Goal: Task Accomplishment & Management: Complete application form

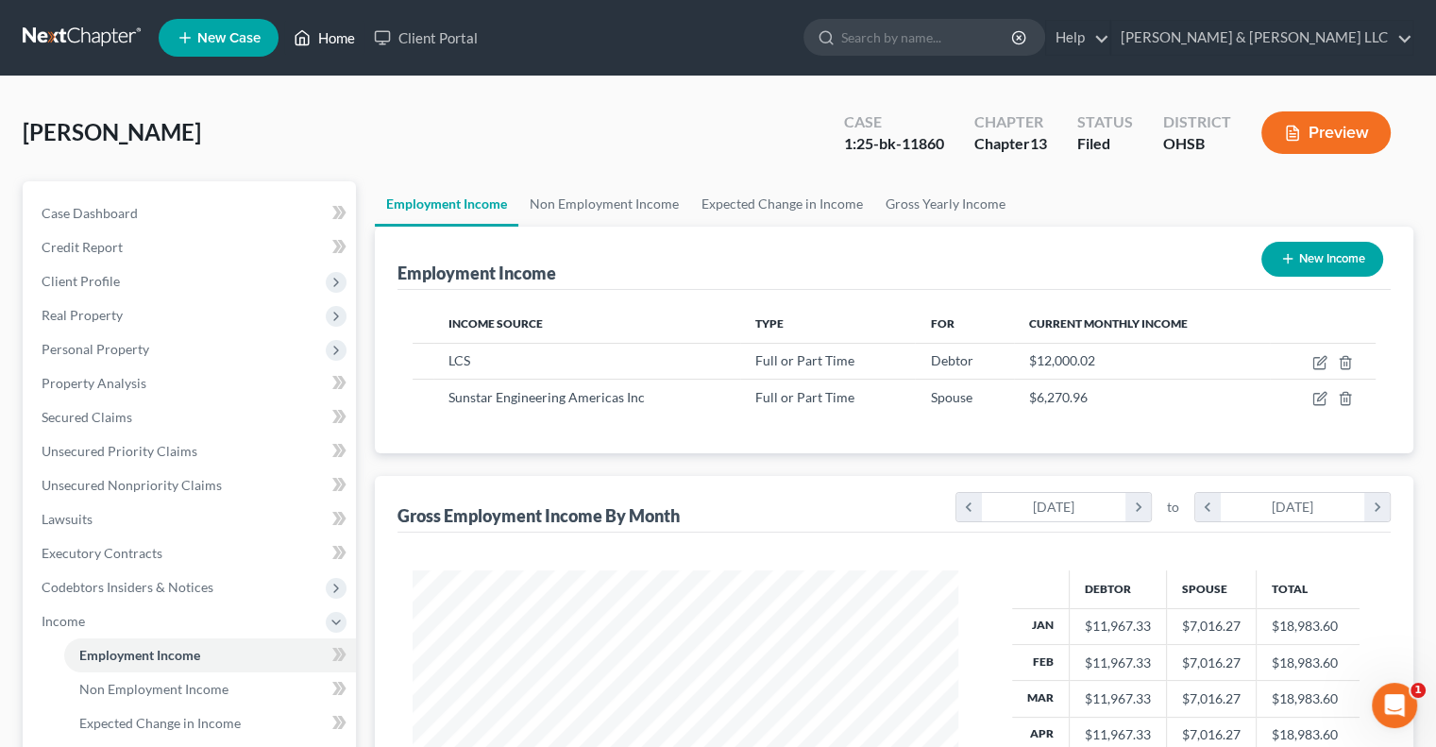
scroll to position [336, 583]
click at [338, 38] on link "Home" at bounding box center [324, 38] width 80 height 34
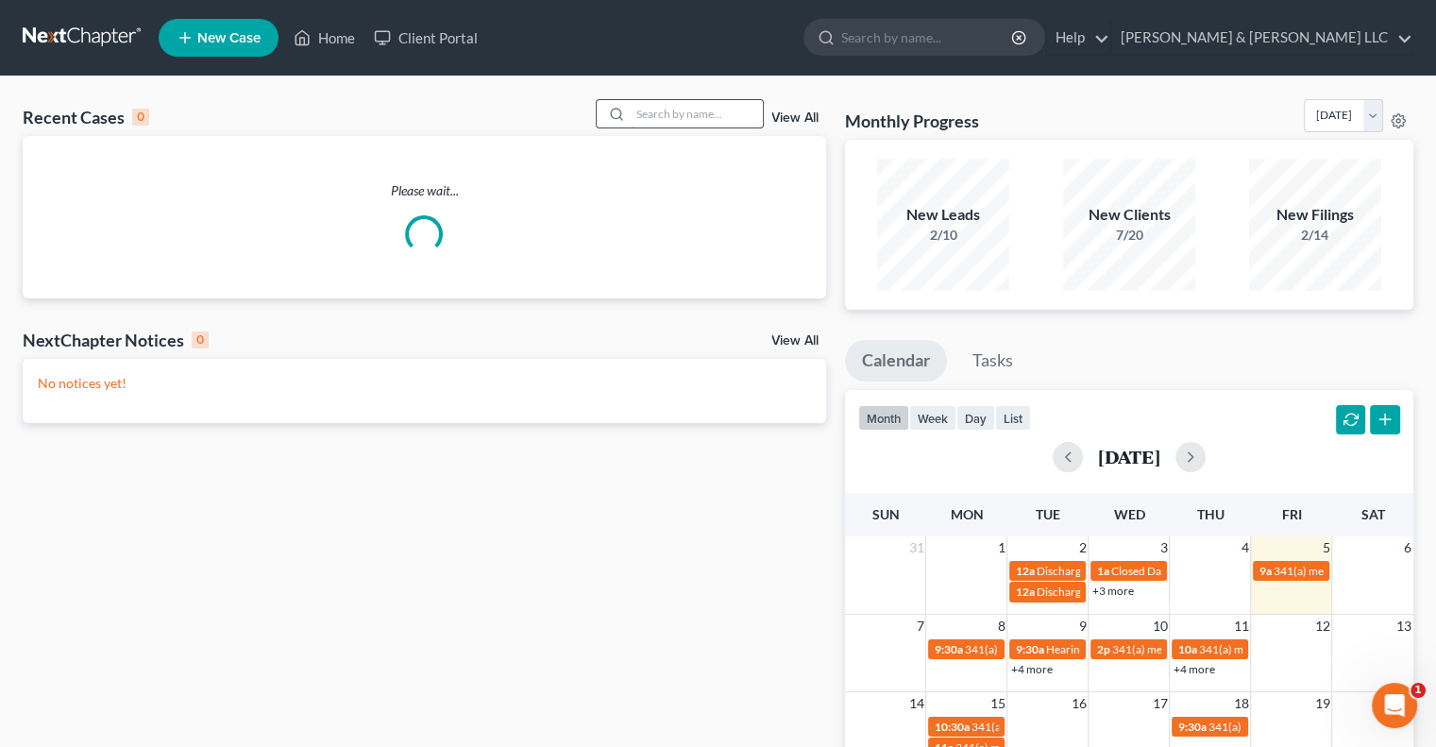
click at [685, 124] on input "search" at bounding box center [697, 113] width 132 height 27
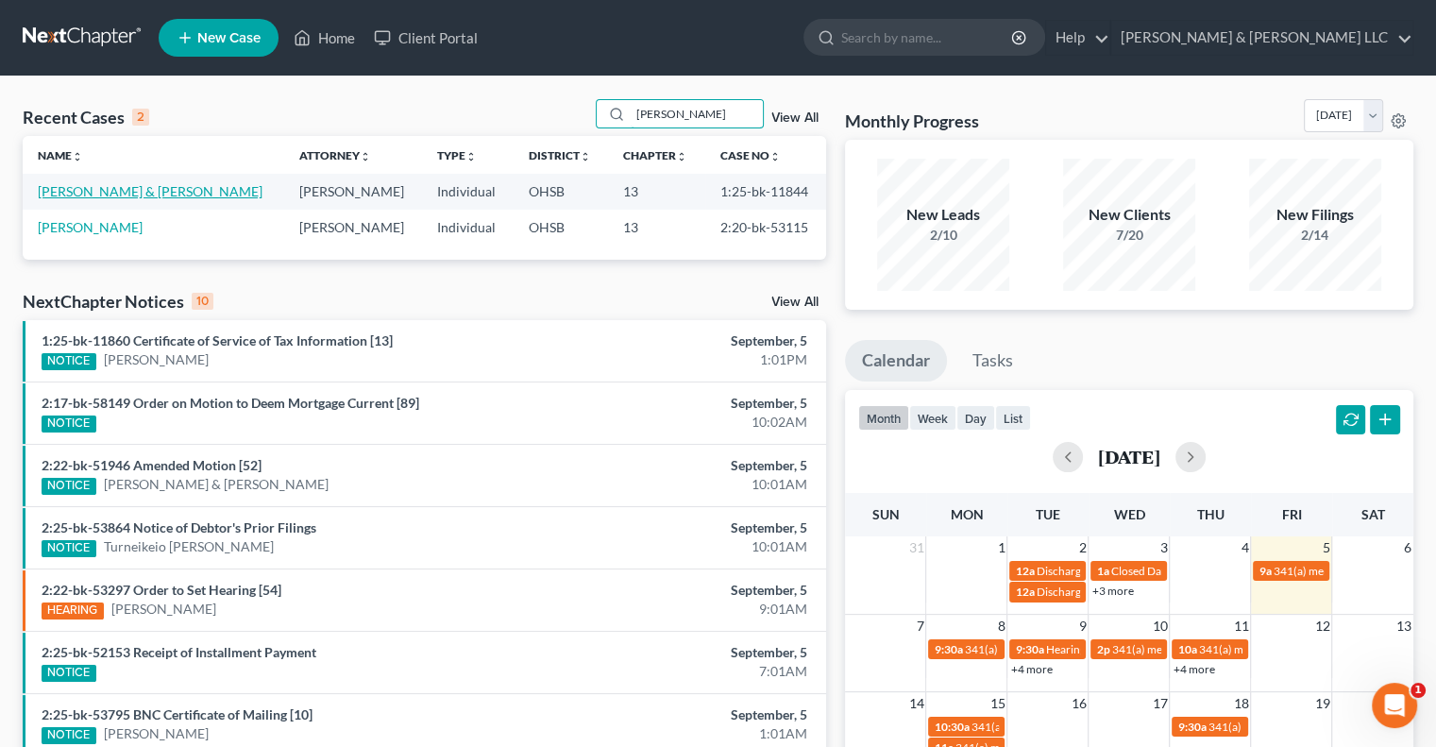
type input "[PERSON_NAME]"
click at [141, 195] on link "[PERSON_NAME] & [PERSON_NAME]" at bounding box center [150, 191] width 225 height 16
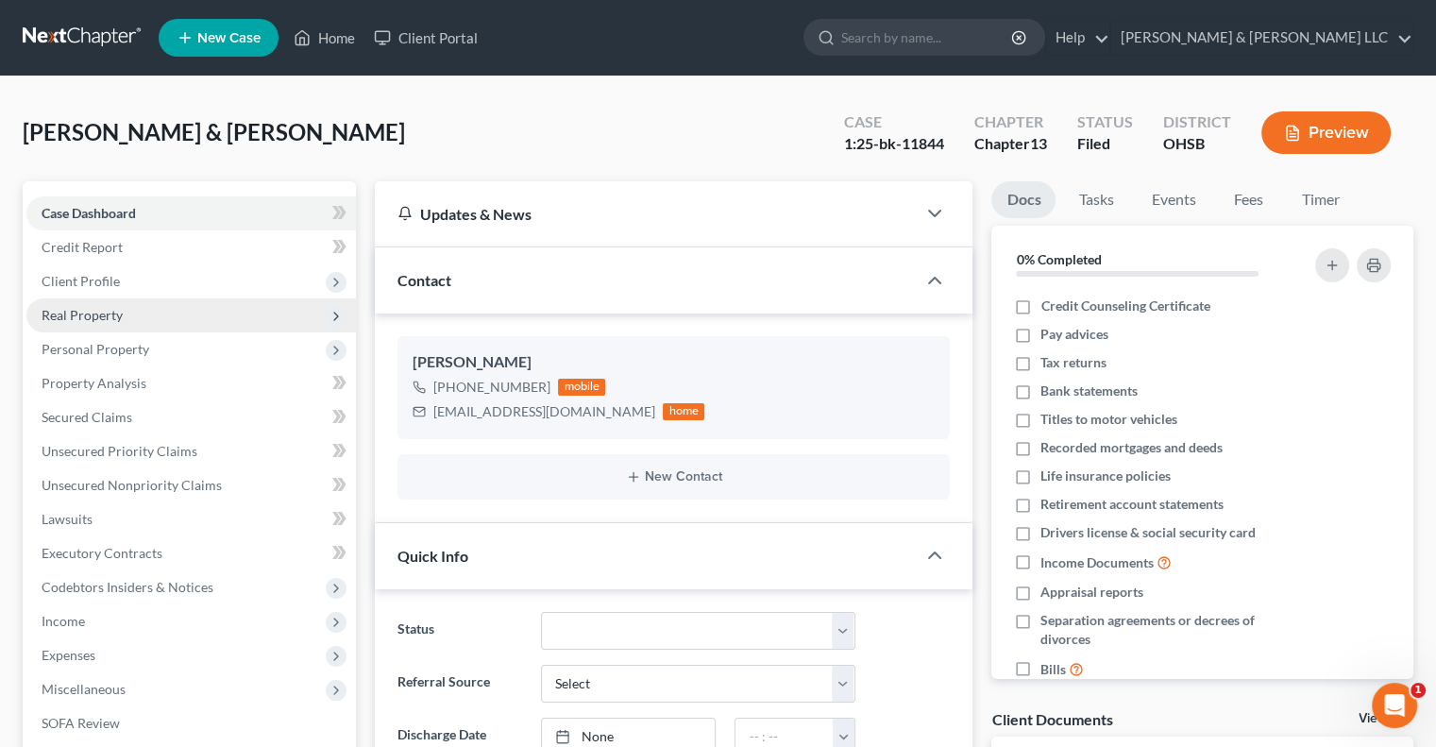
click at [100, 324] on span "Real Property" at bounding box center [191, 315] width 330 height 34
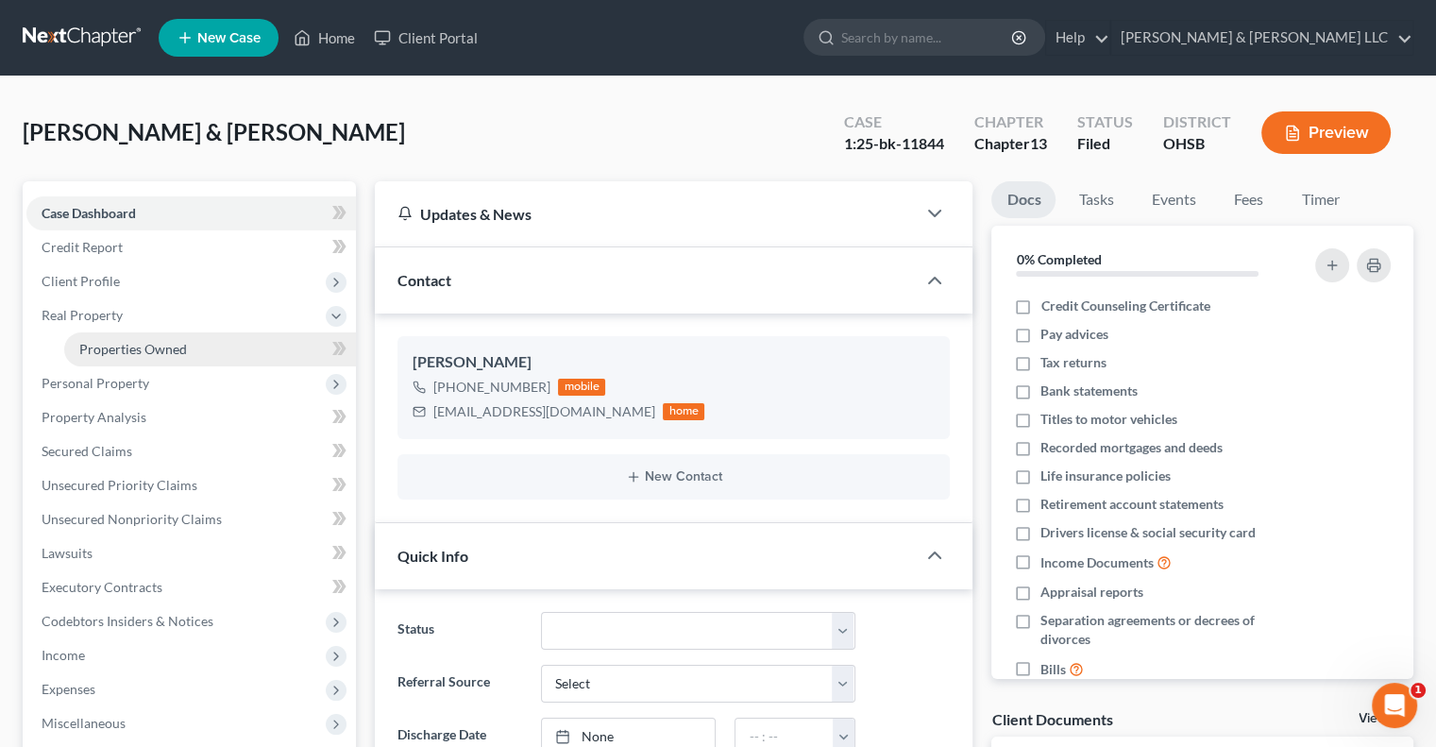
click at [109, 338] on link "Properties Owned" at bounding box center [210, 349] width 292 height 34
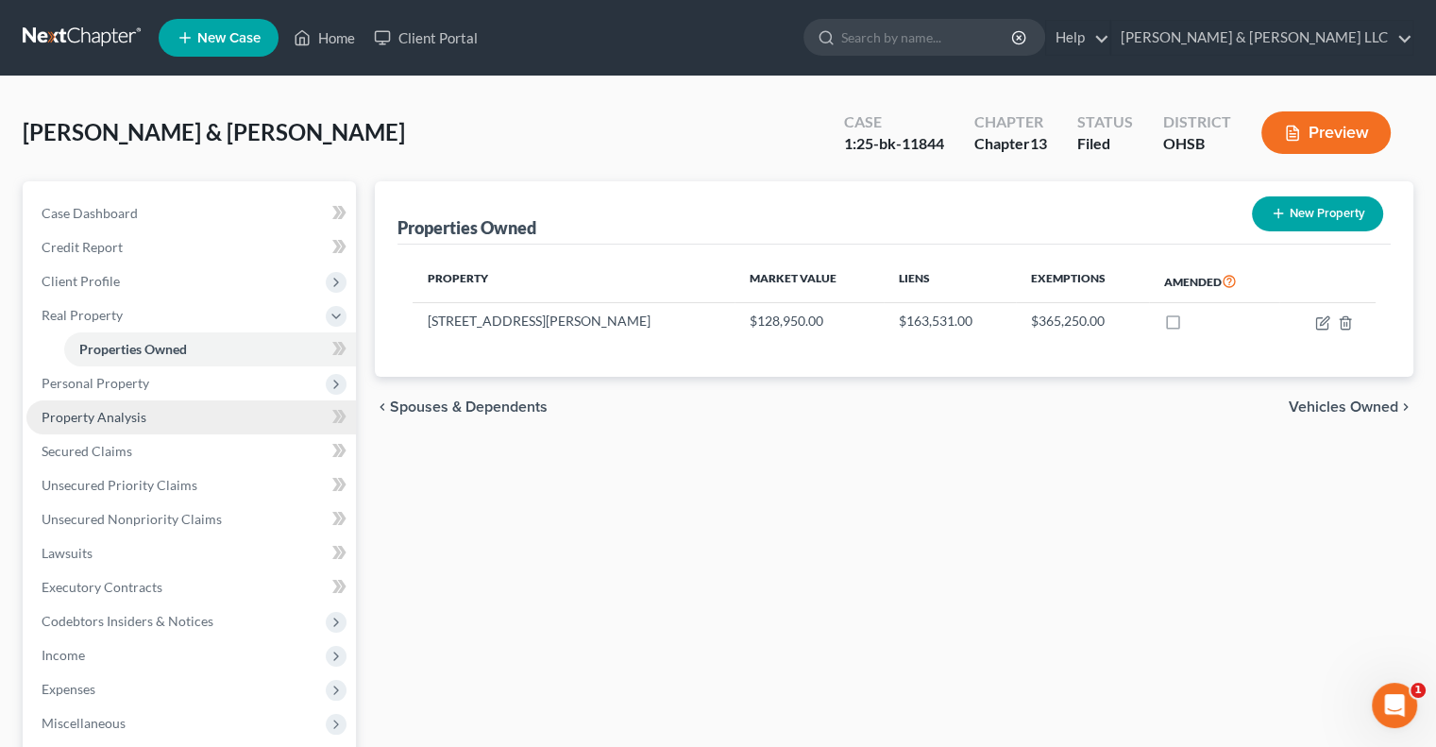
click at [132, 418] on span "Property Analysis" at bounding box center [94, 417] width 105 height 16
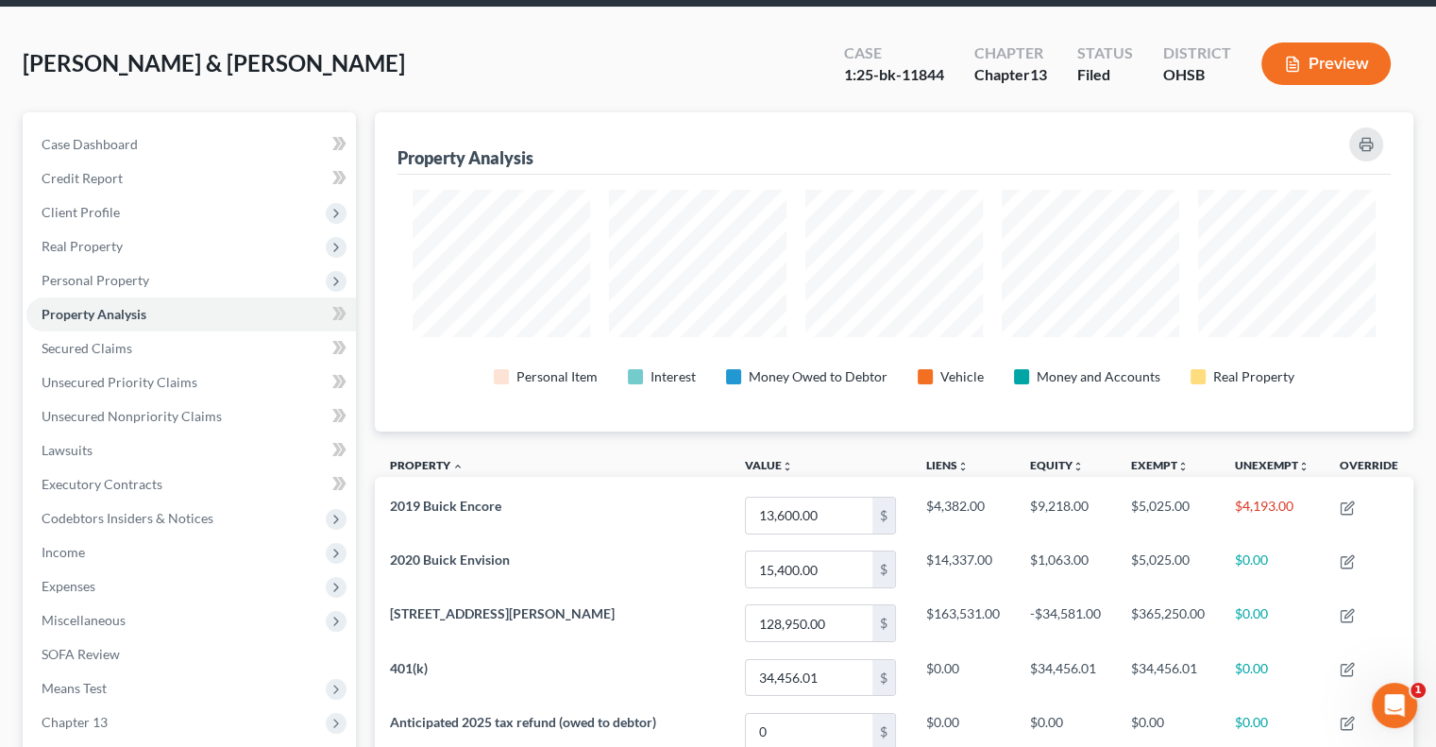
scroll to position [66, 0]
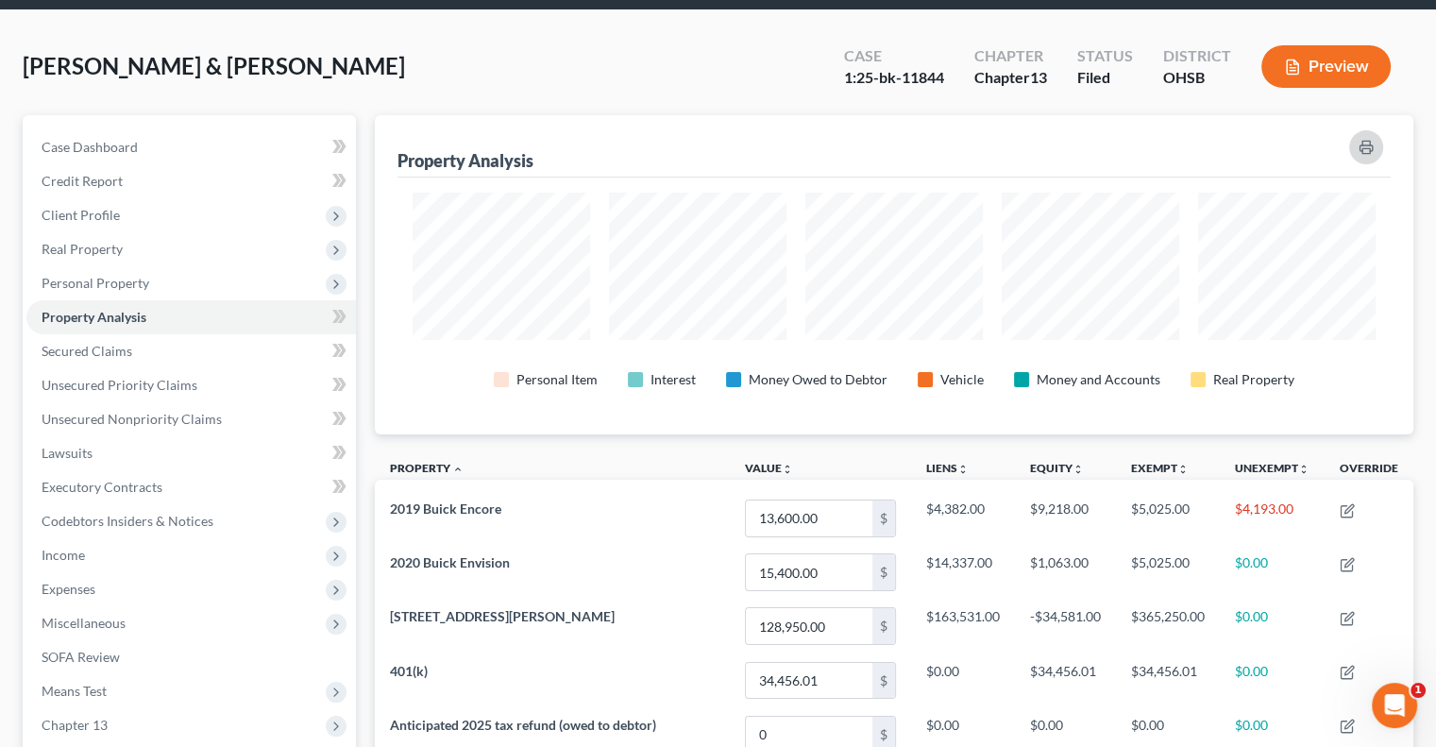
click at [1359, 150] on icon "button" at bounding box center [1366, 147] width 15 height 15
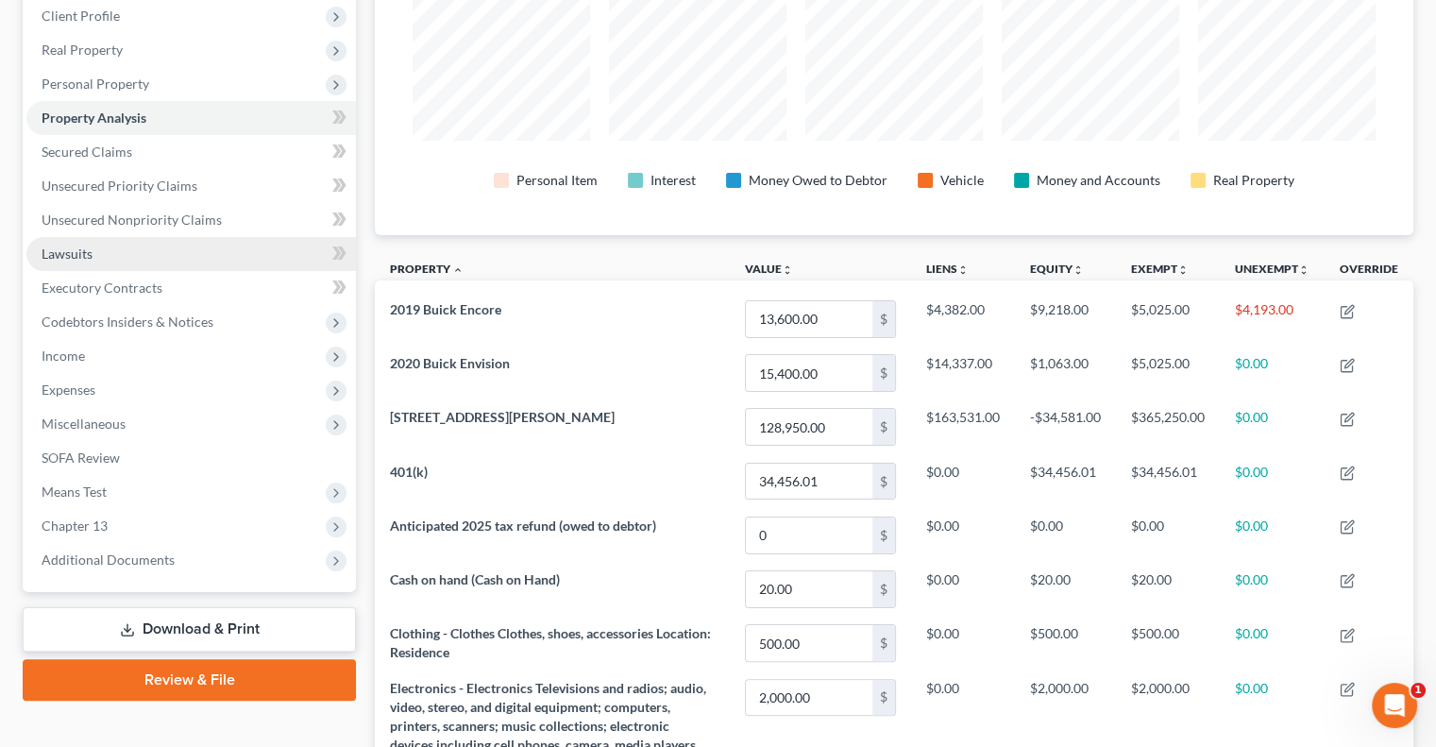
scroll to position [349, 0]
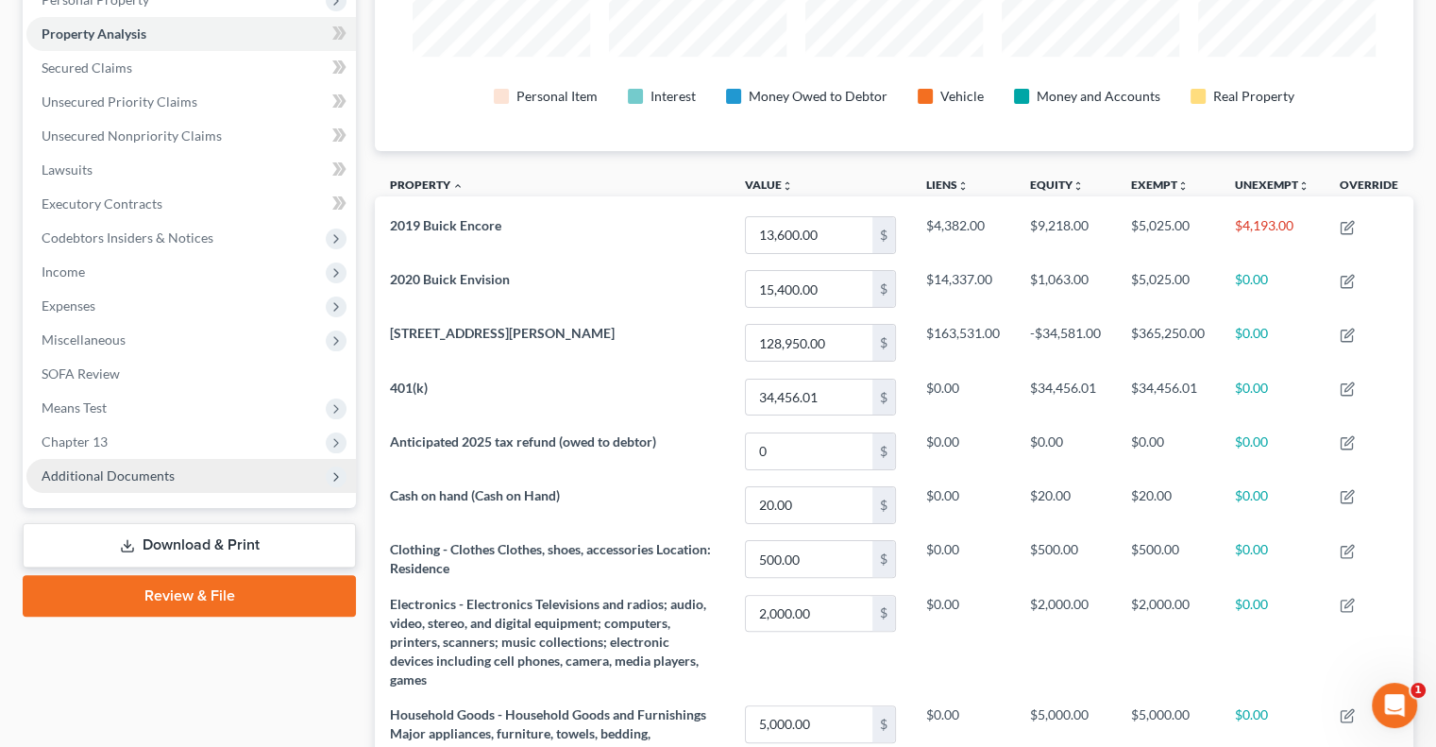
click at [160, 471] on span "Additional Documents" at bounding box center [108, 475] width 133 height 16
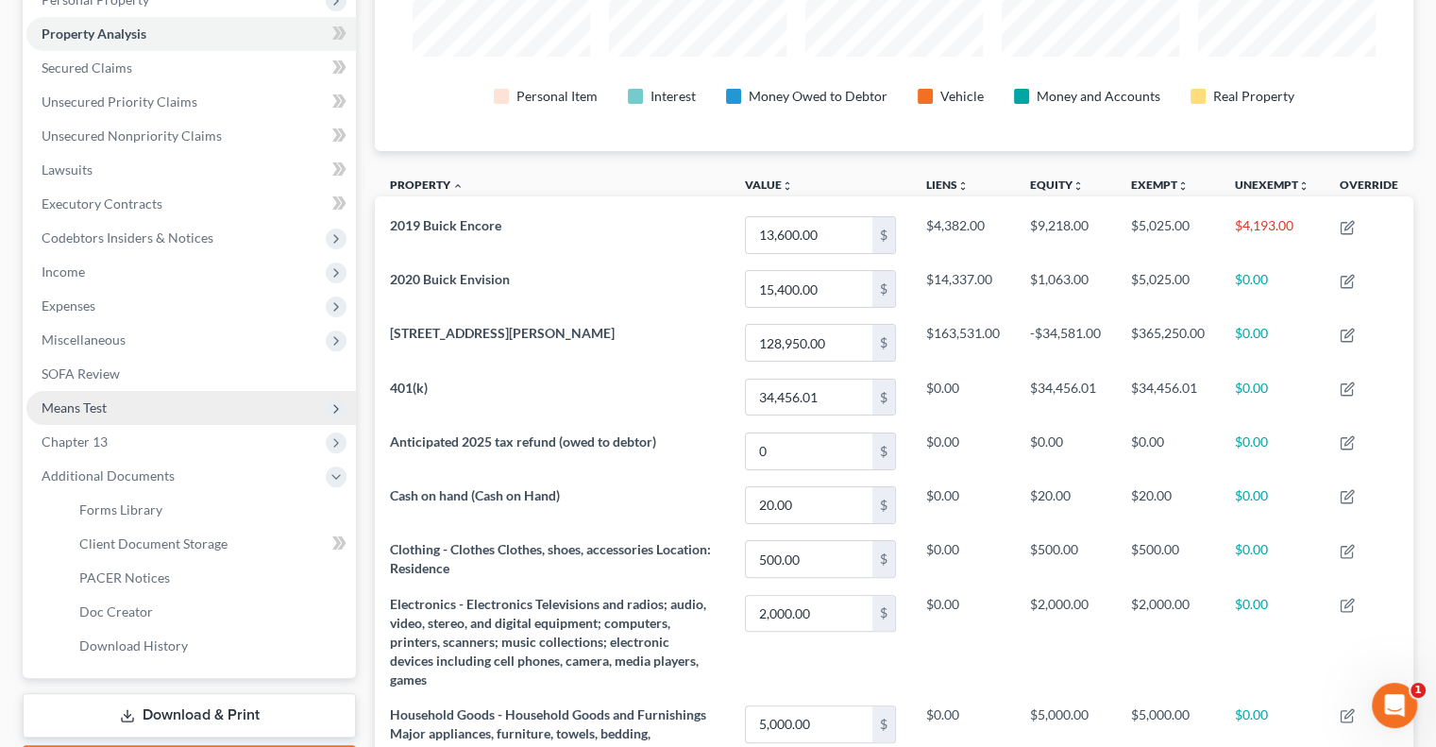
click at [111, 401] on span "Means Test" at bounding box center [191, 408] width 330 height 34
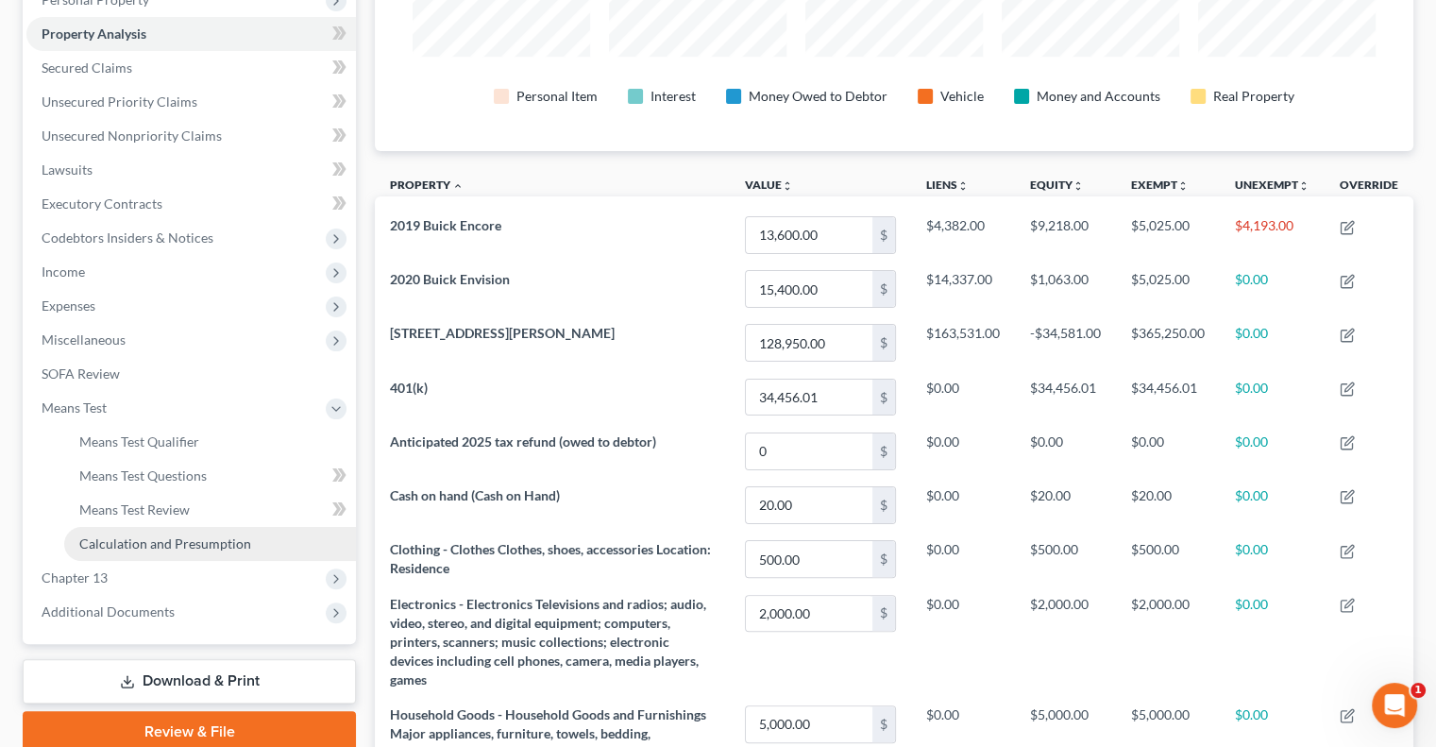
click at [138, 541] on span "Calculation and Presumption" at bounding box center [165, 543] width 172 height 16
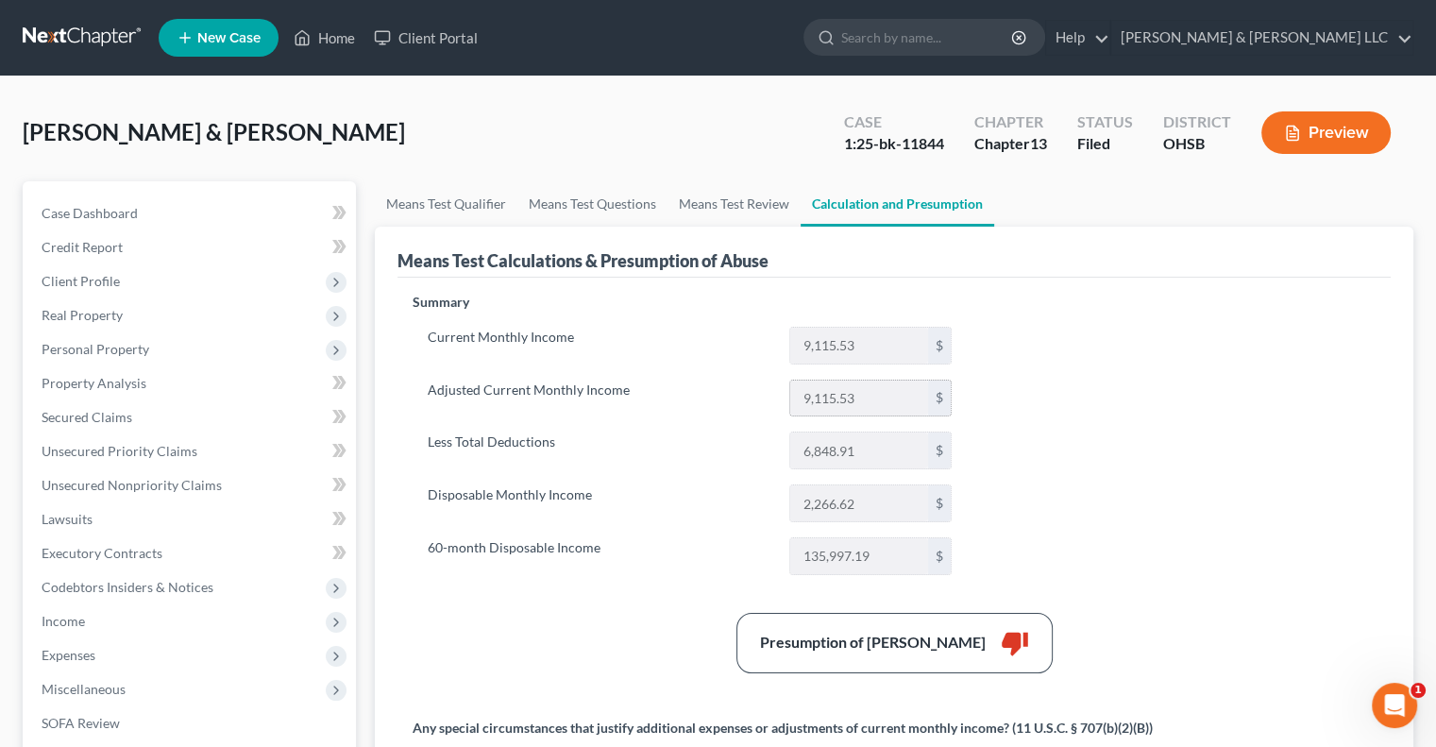
scroll to position [94, 0]
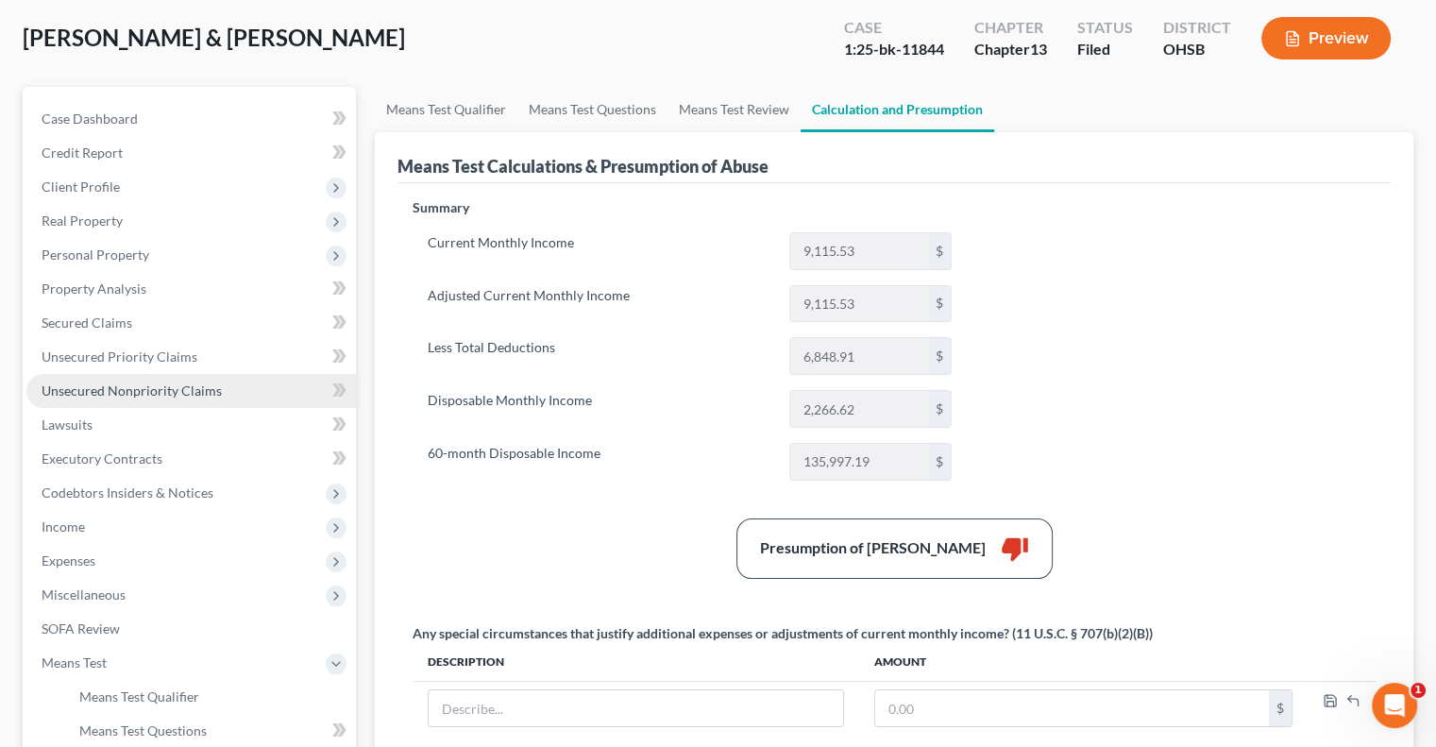
click at [168, 399] on link "Unsecured Nonpriority Claims" at bounding box center [191, 391] width 330 height 34
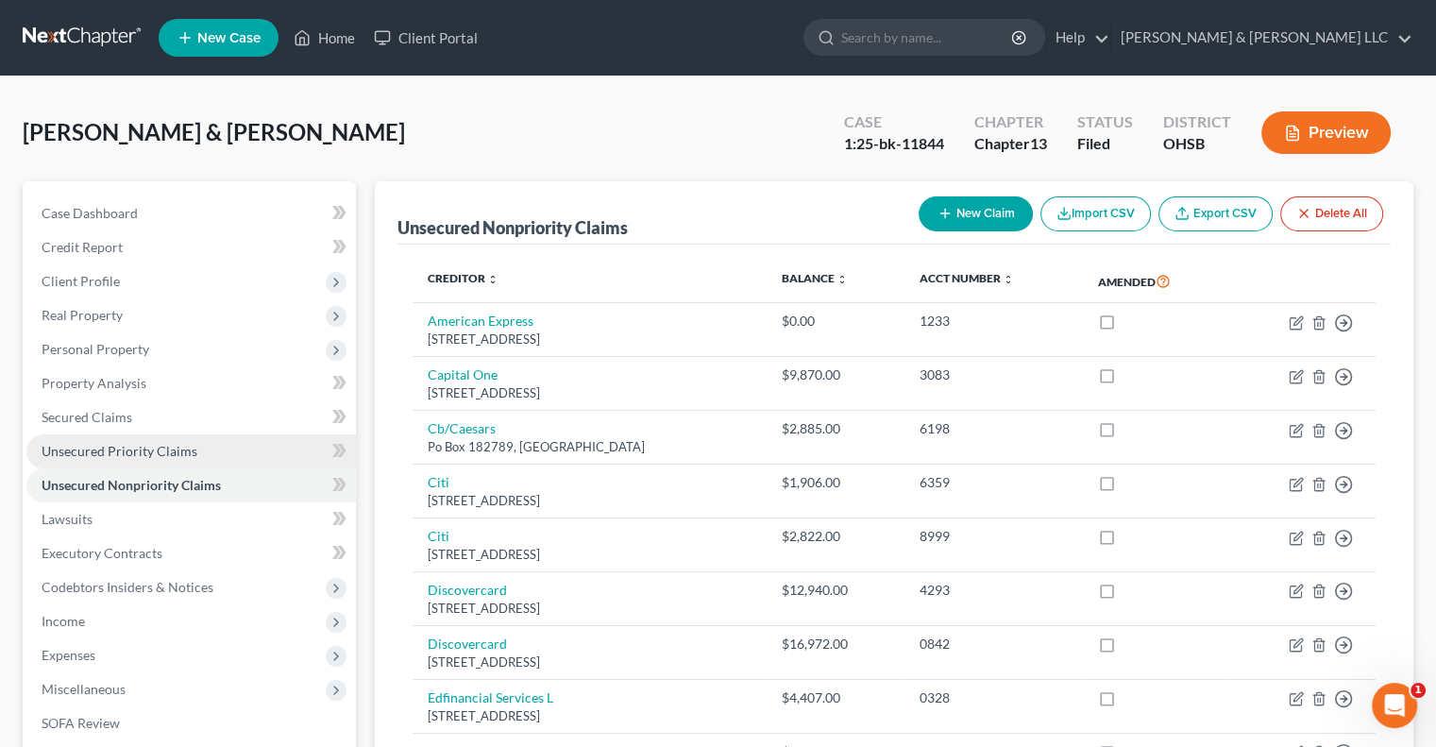
click at [146, 460] on link "Unsecured Priority Claims" at bounding box center [191, 451] width 330 height 34
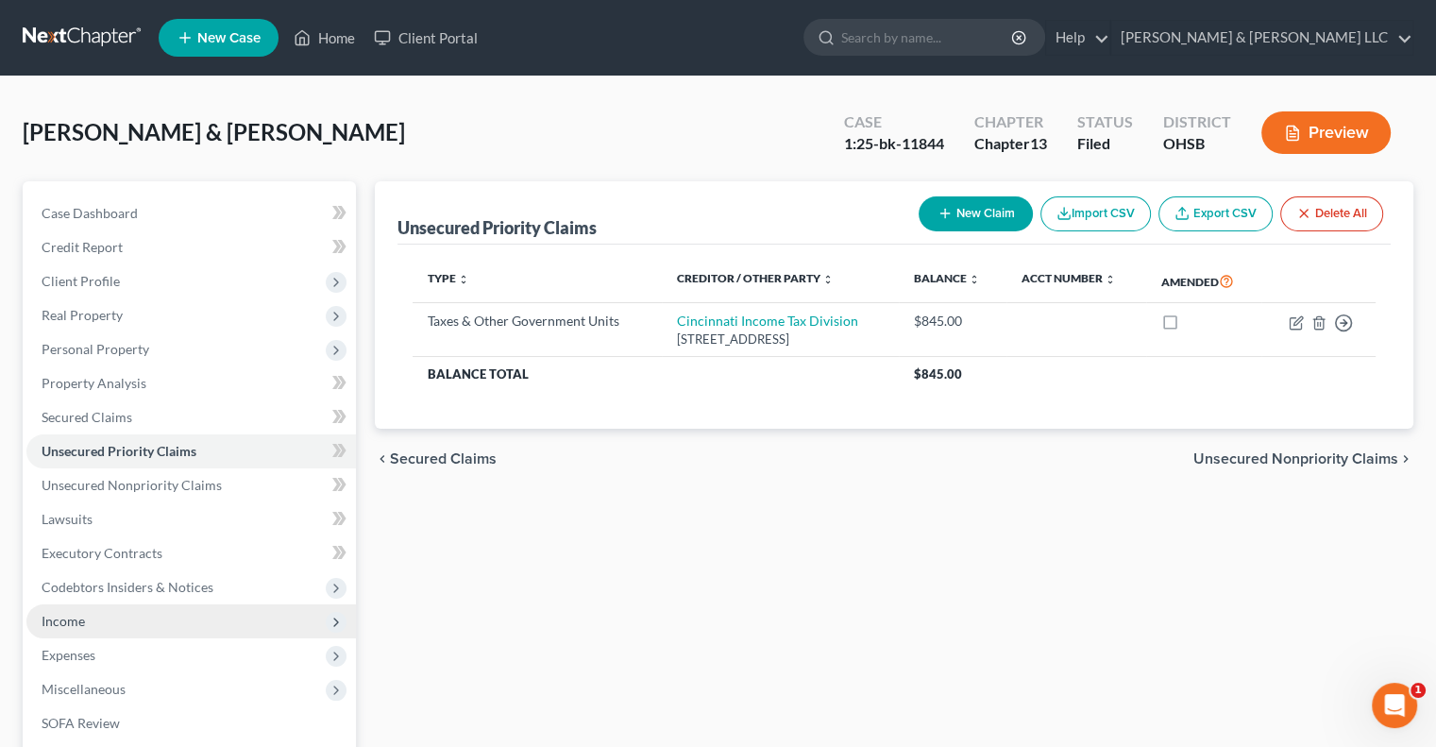
click at [92, 627] on span "Income" at bounding box center [191, 621] width 330 height 34
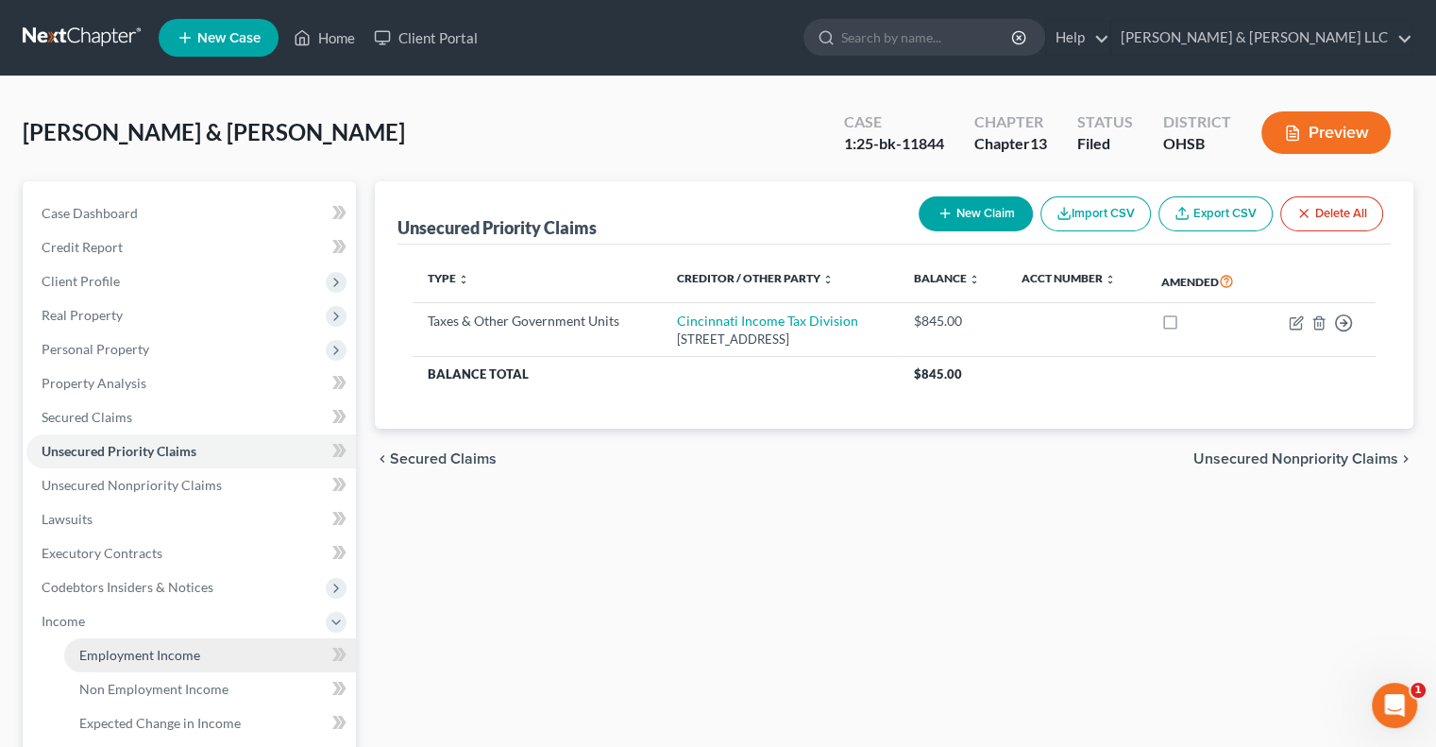
click at [109, 654] on span "Employment Income" at bounding box center [139, 655] width 121 height 16
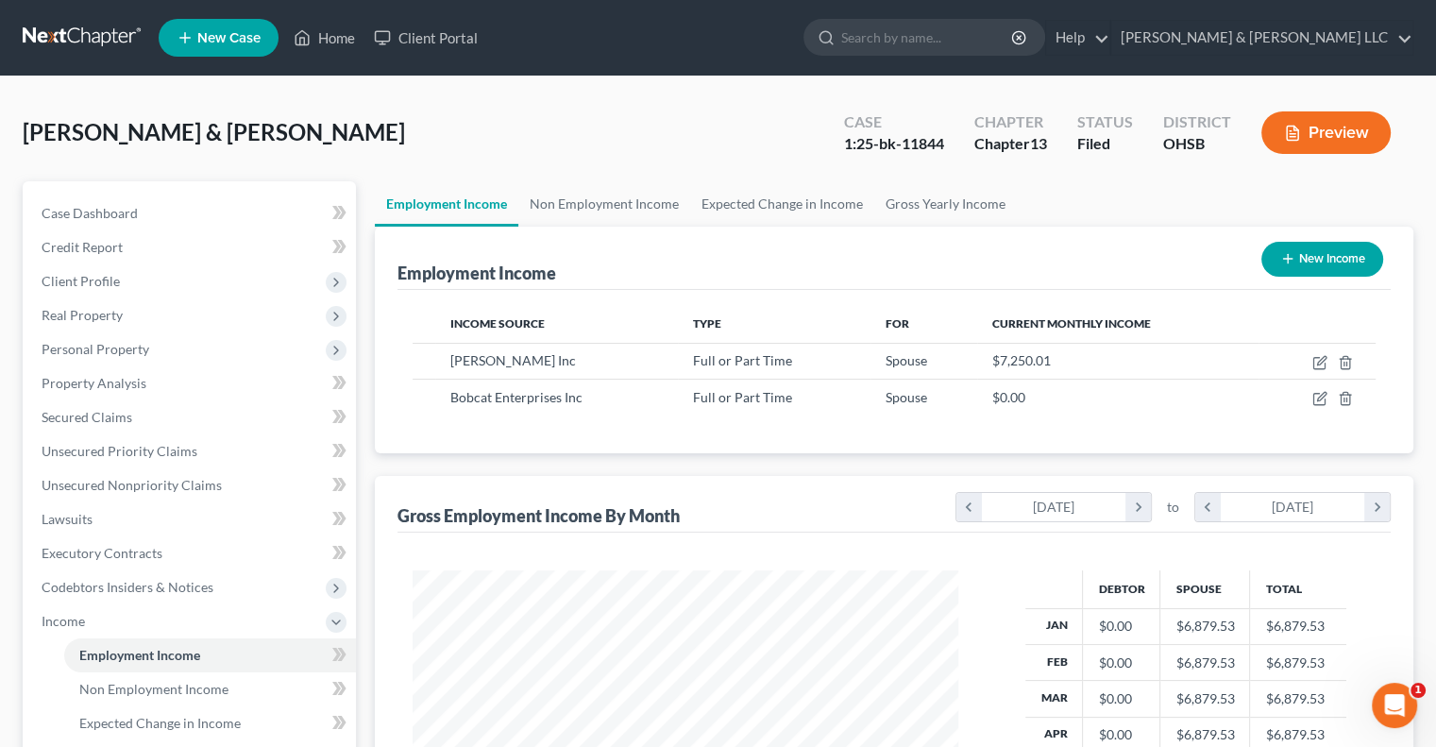
scroll to position [336, 583]
click at [582, 207] on link "Non Employment Income" at bounding box center [604, 203] width 172 height 45
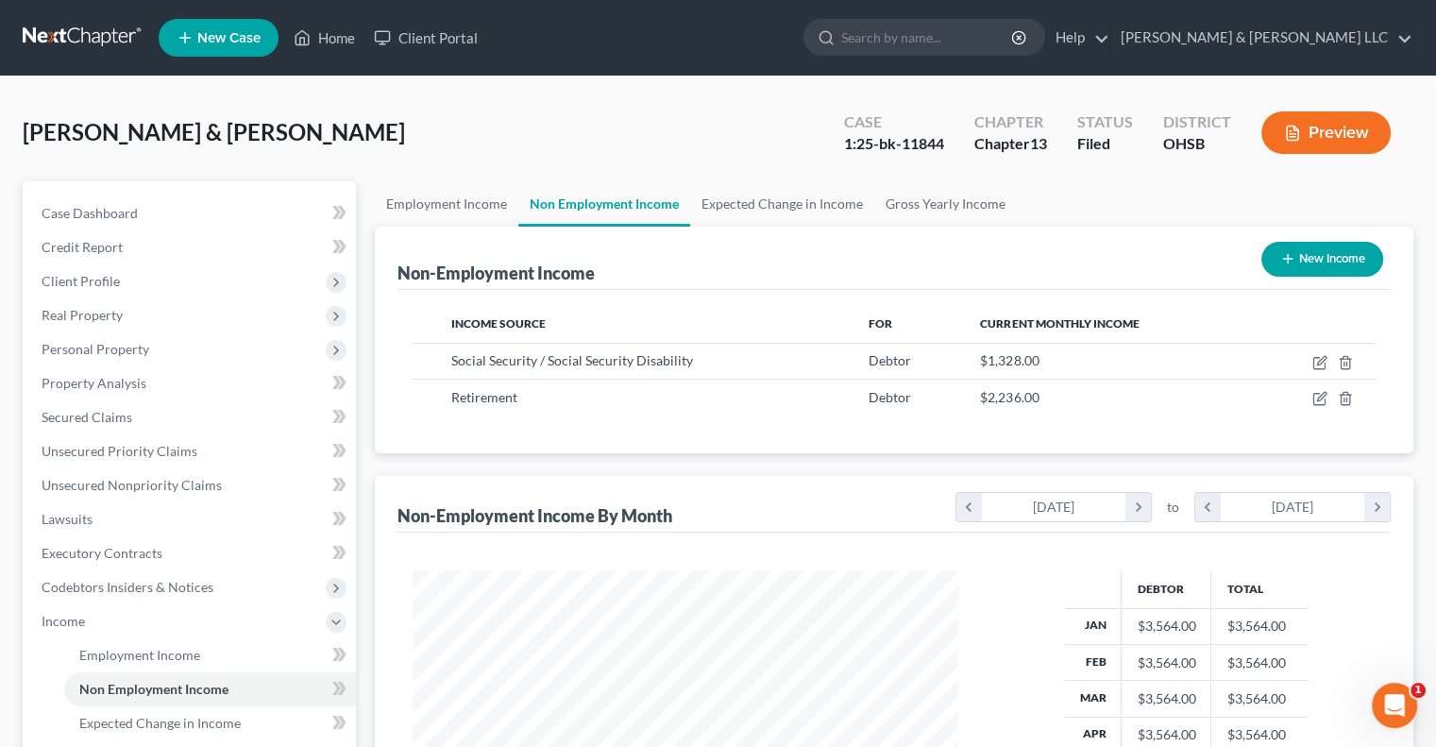
scroll to position [336, 583]
click at [459, 207] on link "Employment Income" at bounding box center [447, 203] width 144 height 45
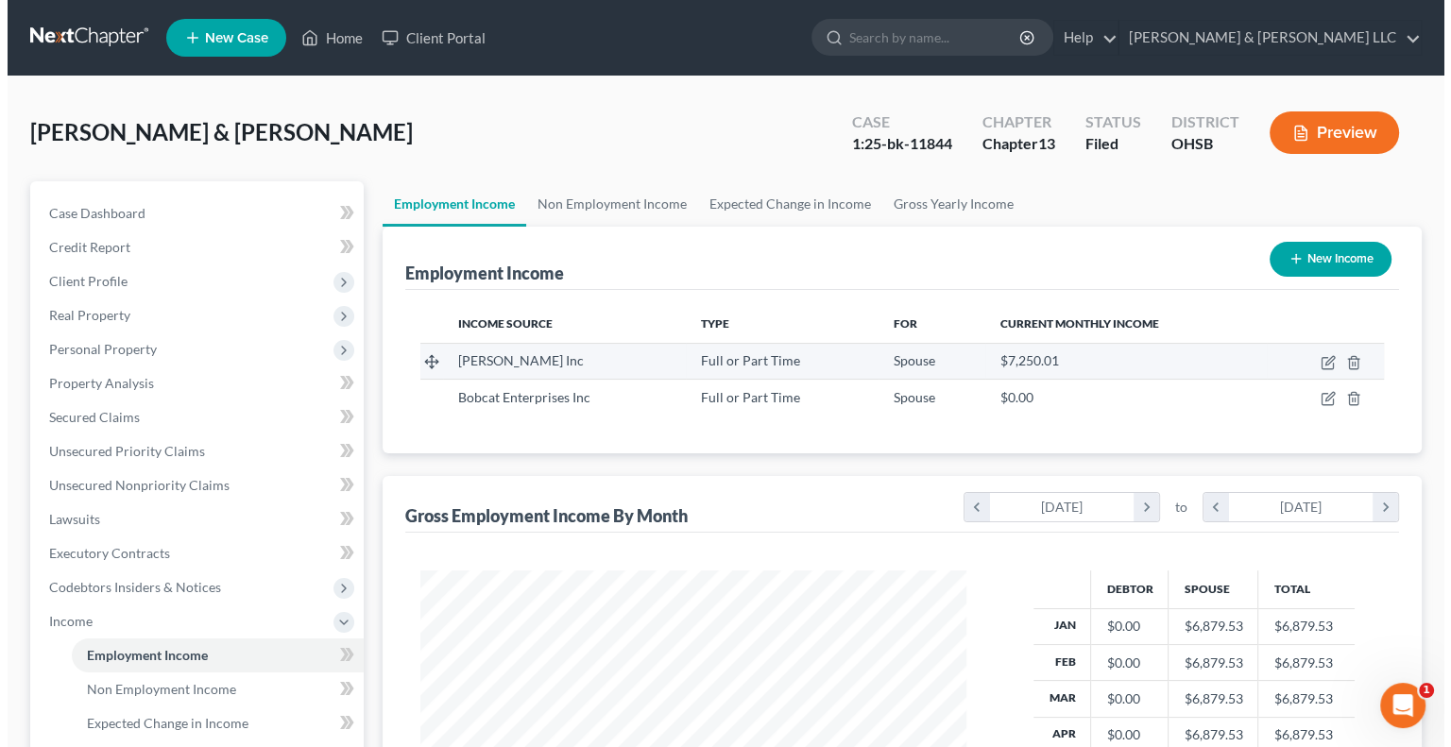
scroll to position [336, 583]
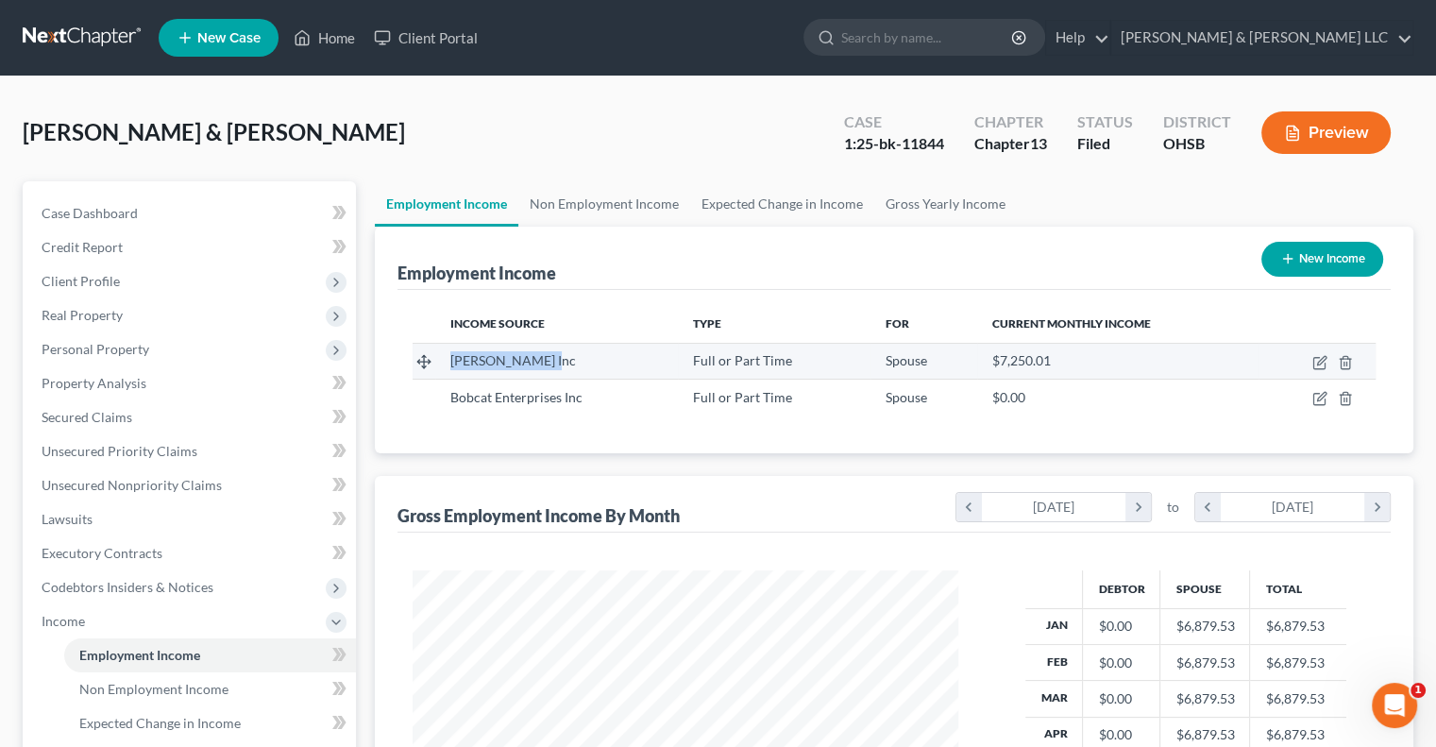
drag, startPoint x: 566, startPoint y: 361, endPoint x: 453, endPoint y: 370, distance: 112.8
click at [453, 370] on td "Sims-Lohman Inc" at bounding box center [556, 361] width 242 height 36
copy span "Sims-Lohman Inc"
click at [1322, 362] on icon "button" at bounding box center [1321, 360] width 8 height 8
select select "0"
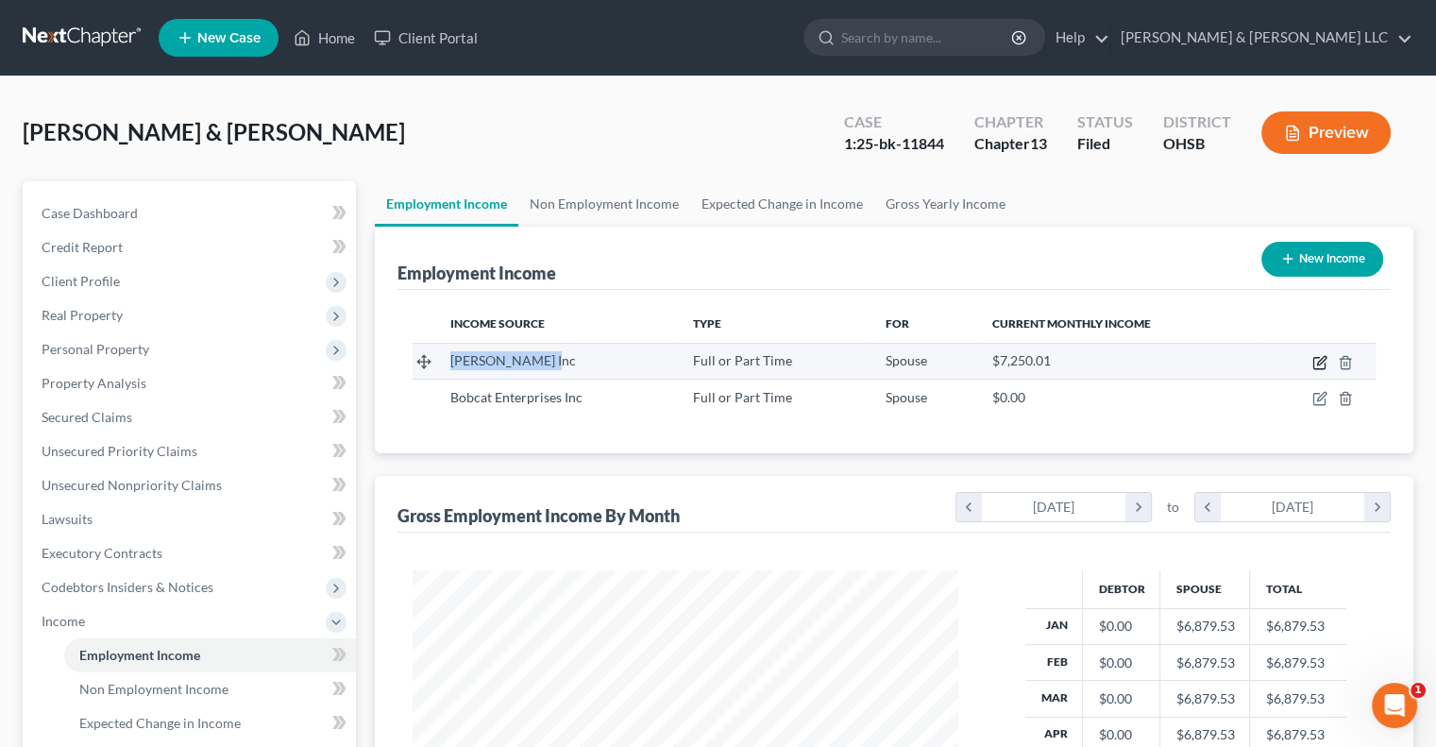
select select "36"
select select "3"
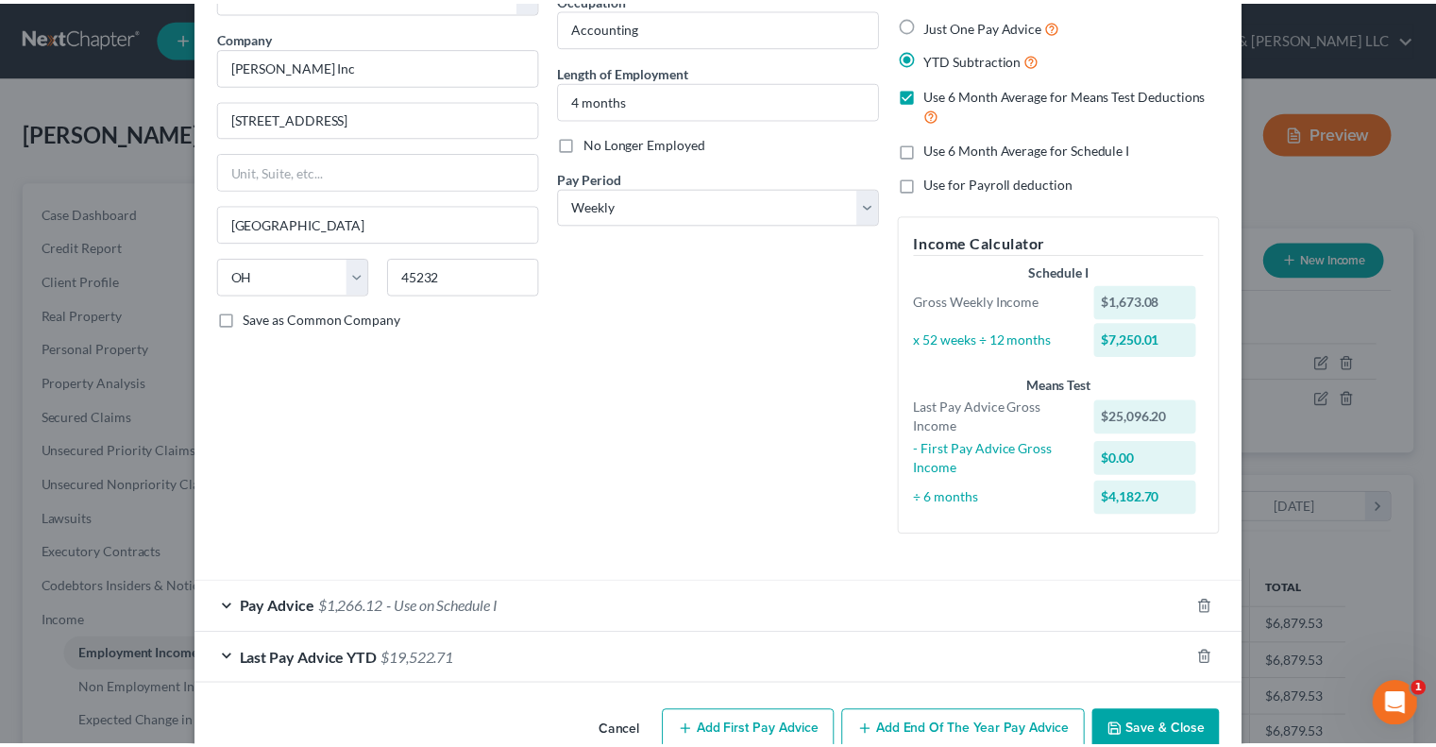
scroll to position [165, 0]
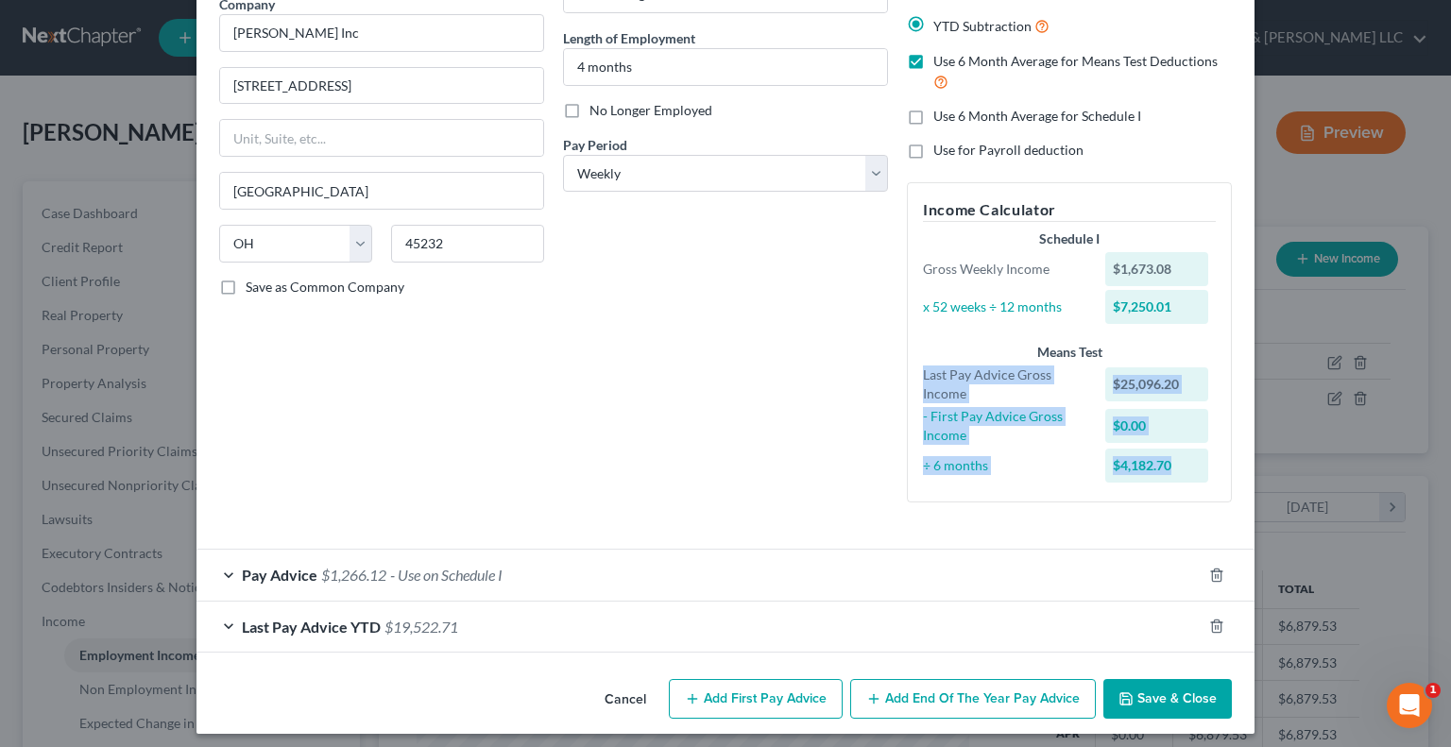
drag, startPoint x: 917, startPoint y: 373, endPoint x: 1187, endPoint y: 469, distance: 286.8
click at [1187, 469] on div "Means Test Last Pay Advice Gross Income $25,096.20 - First Pay Advice Gross Inc…" at bounding box center [1069, 415] width 312 height 144
copy div "Last Pay Advice Gross Income $25,096.20 - First Pay Advice Gross Income $0.00 ÷…"
click at [1164, 693] on button "Save & Close" at bounding box center [1167, 699] width 128 height 40
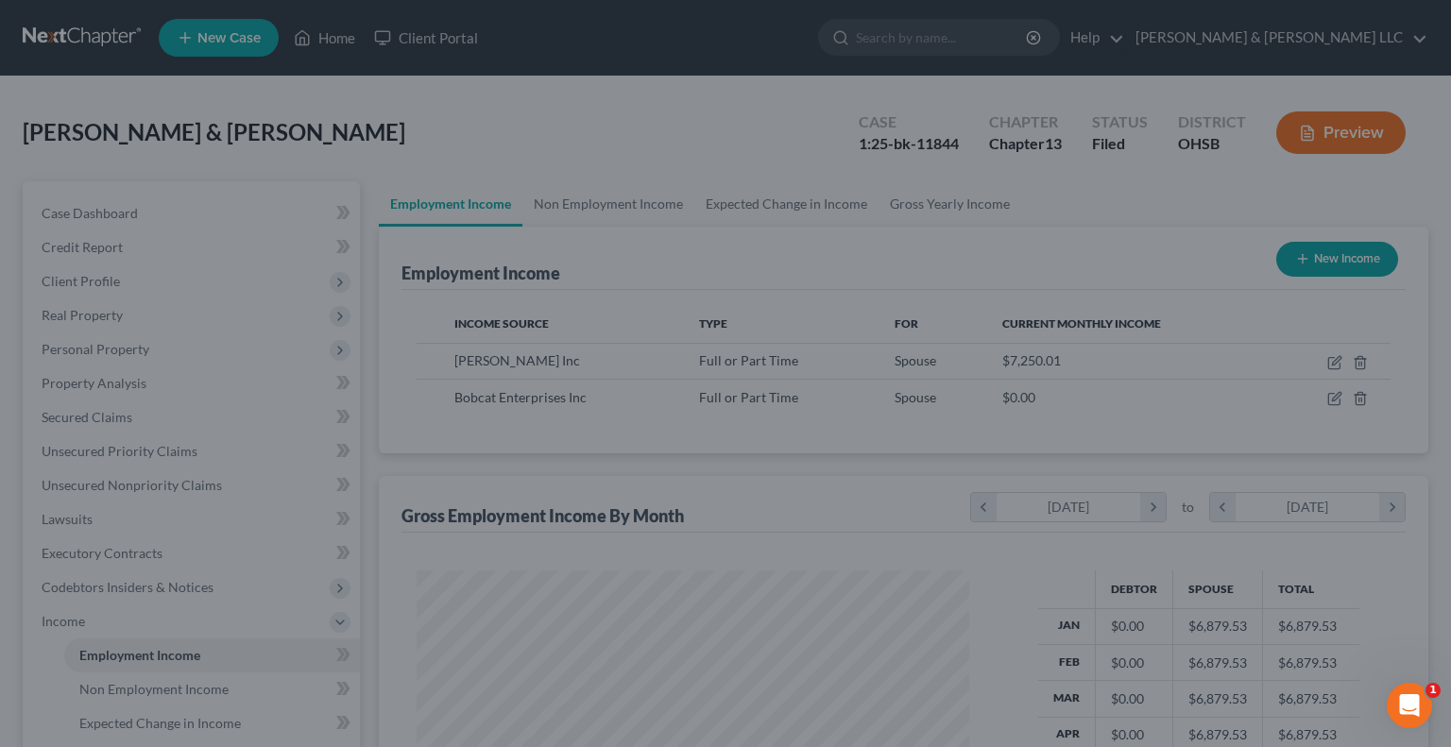
scroll to position [944068, 943821]
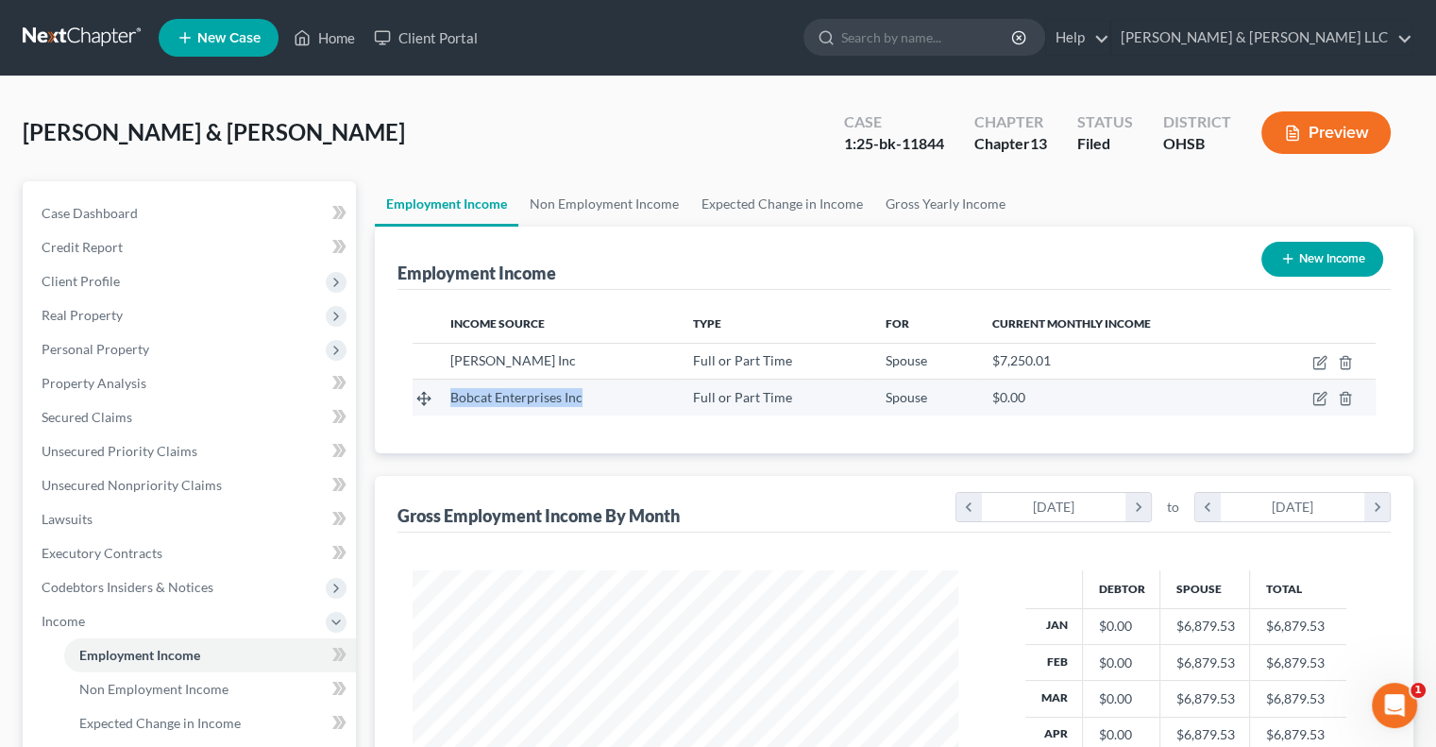
drag, startPoint x: 450, startPoint y: 399, endPoint x: 586, endPoint y: 399, distance: 136.0
click at [586, 399] on td "Bobcat Enterprises Inc" at bounding box center [556, 398] width 242 height 36
copy span "Bobcat Enterprises Inc"
click at [1317, 402] on icon "button" at bounding box center [1320, 398] width 15 height 15
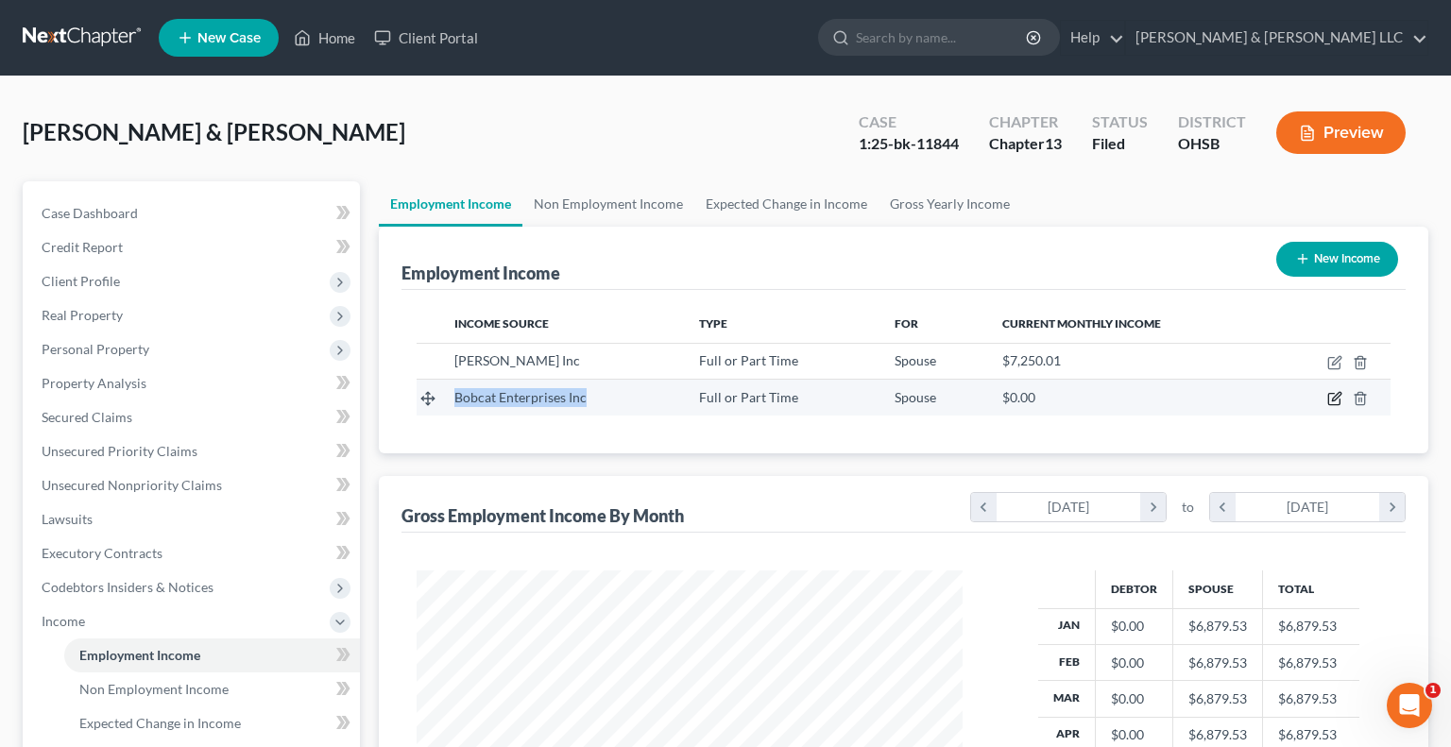
select select "0"
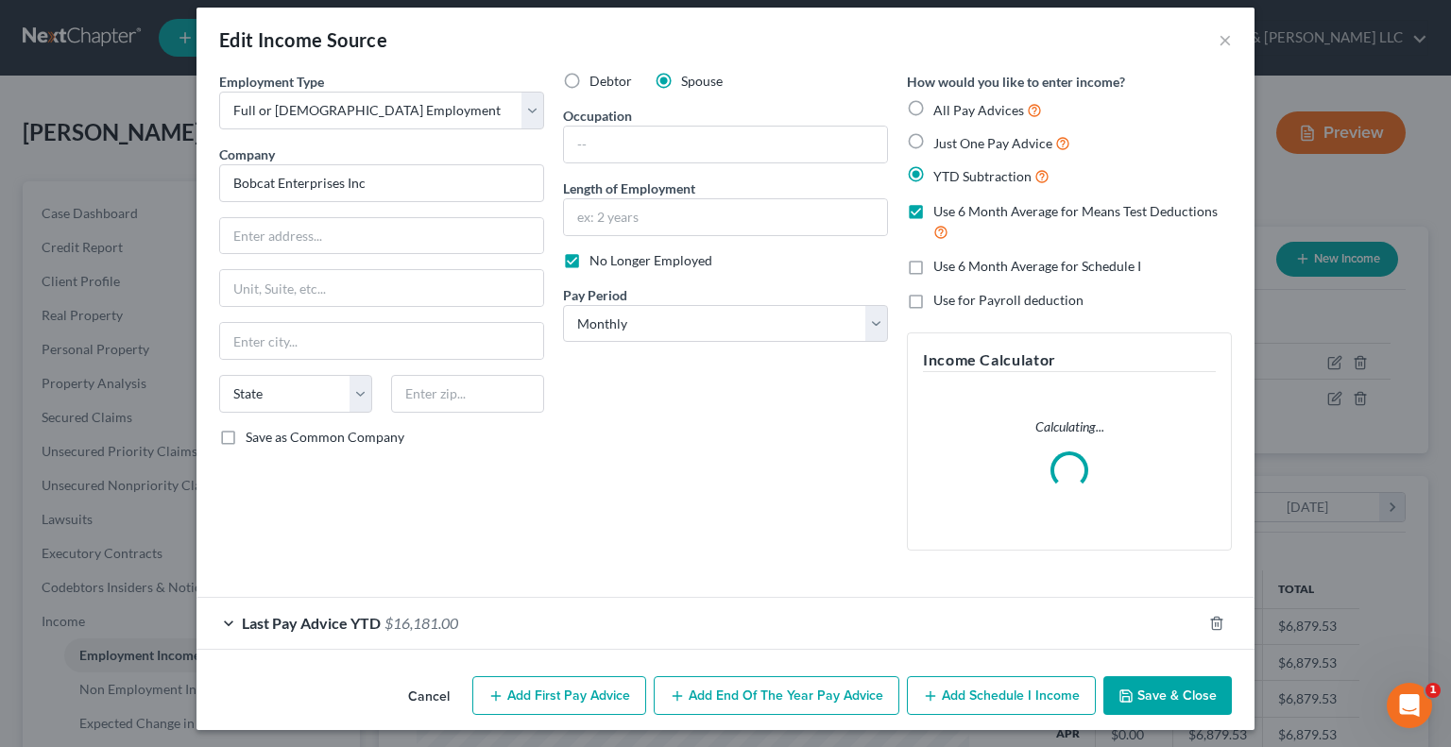
scroll to position [19, 0]
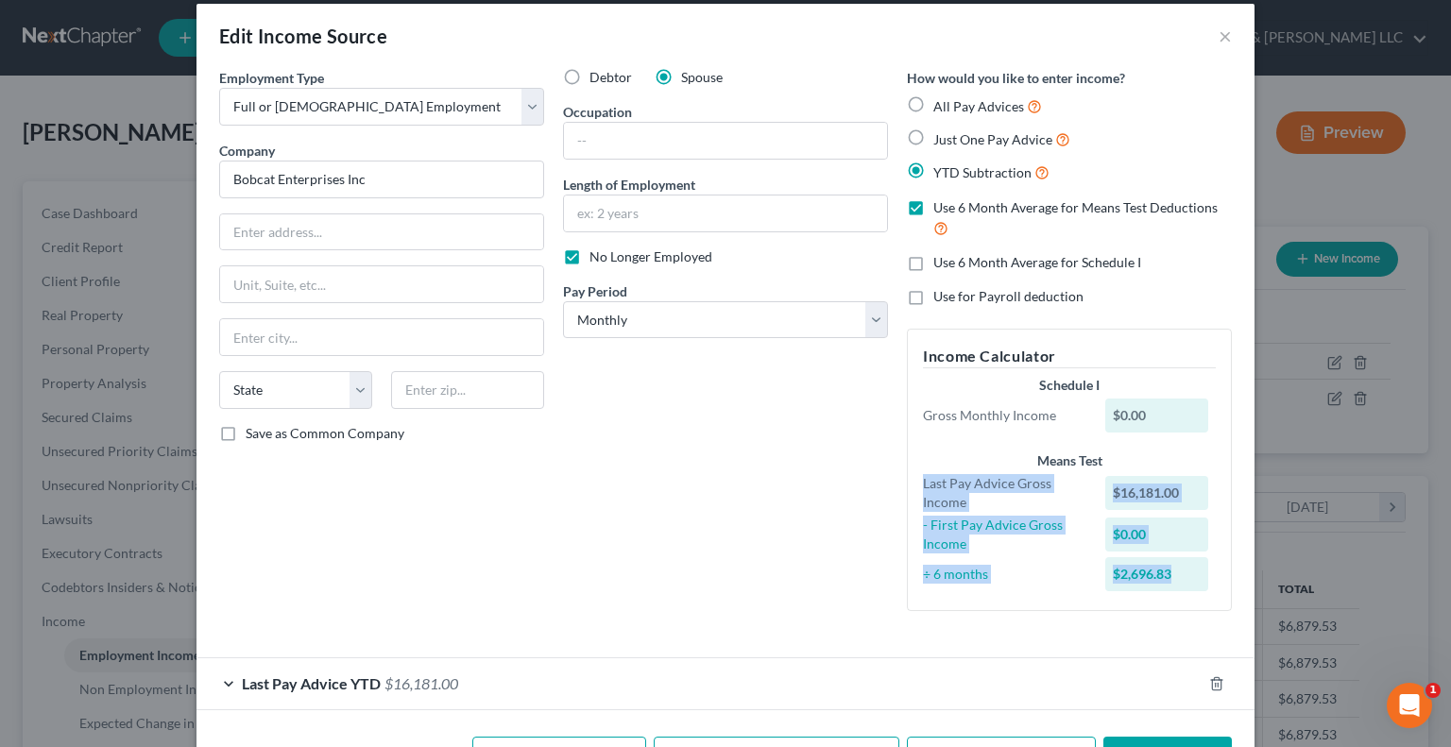
drag, startPoint x: 912, startPoint y: 485, endPoint x: 1177, endPoint y: 569, distance: 277.5
click at [1177, 569] on div "Means Test Last Pay Advice Gross Income $16,181.00 - First Pay Advice Gross Inc…" at bounding box center [1069, 523] width 312 height 144
copy div "Last Pay Advice Gross Income $16,181.00 - First Pay Advice Gross Income $0.00 ÷…"
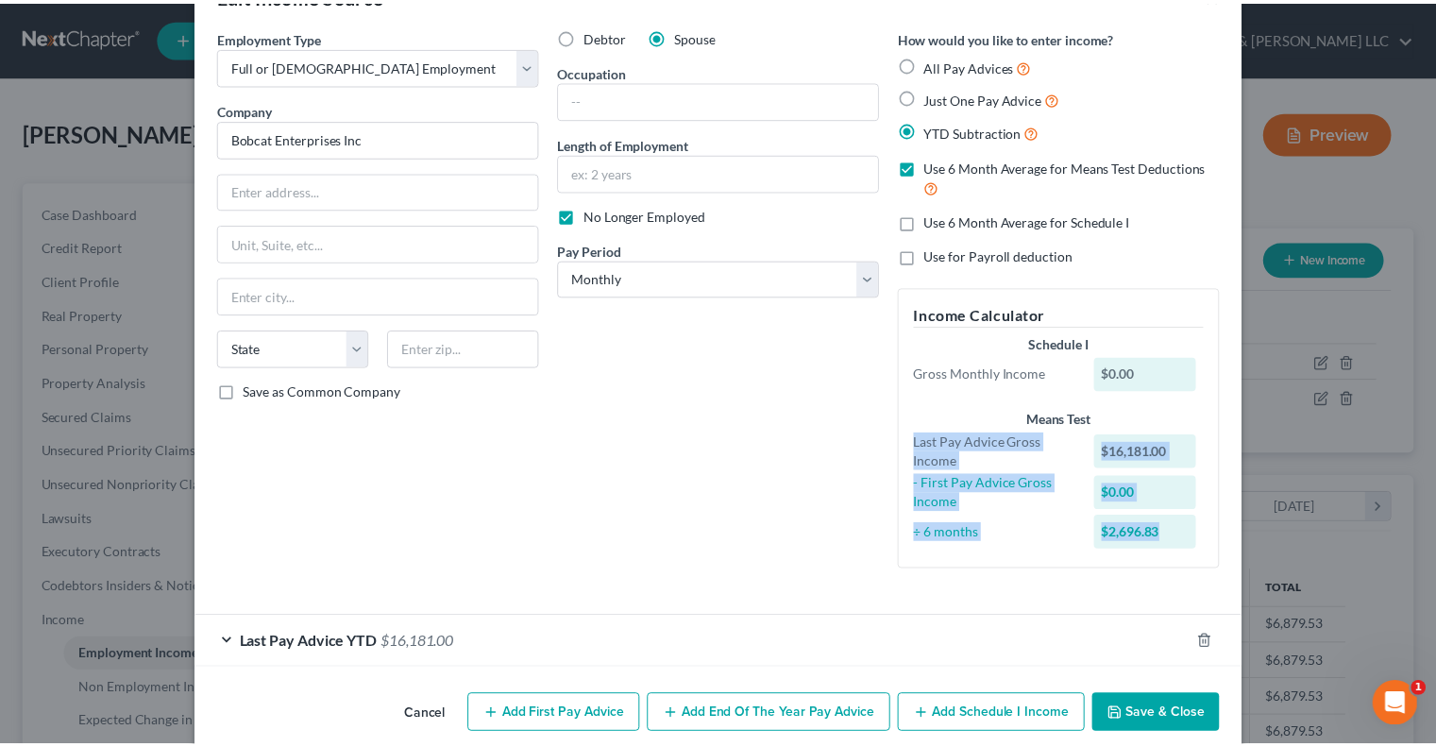
scroll to position [83, 0]
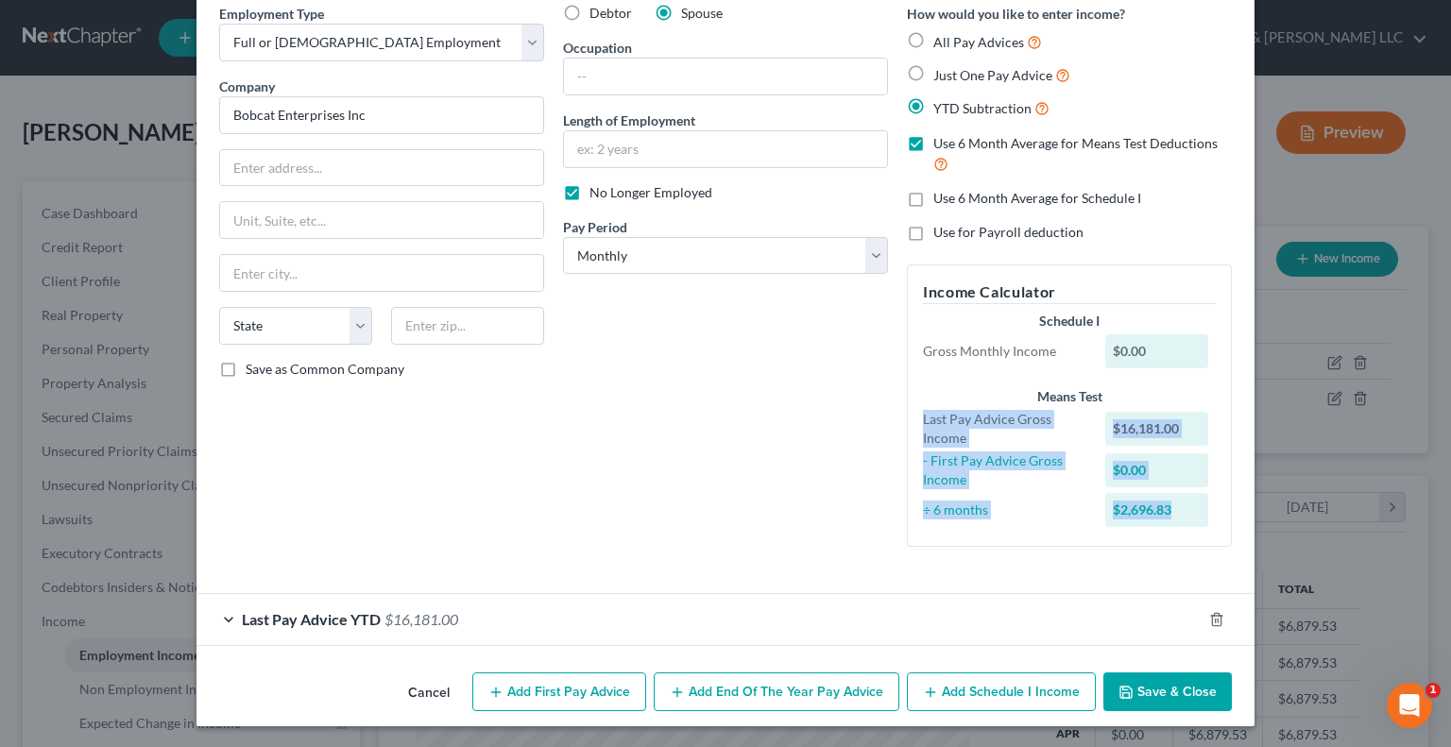
click at [1164, 698] on button "Save & Close" at bounding box center [1167, 692] width 128 height 40
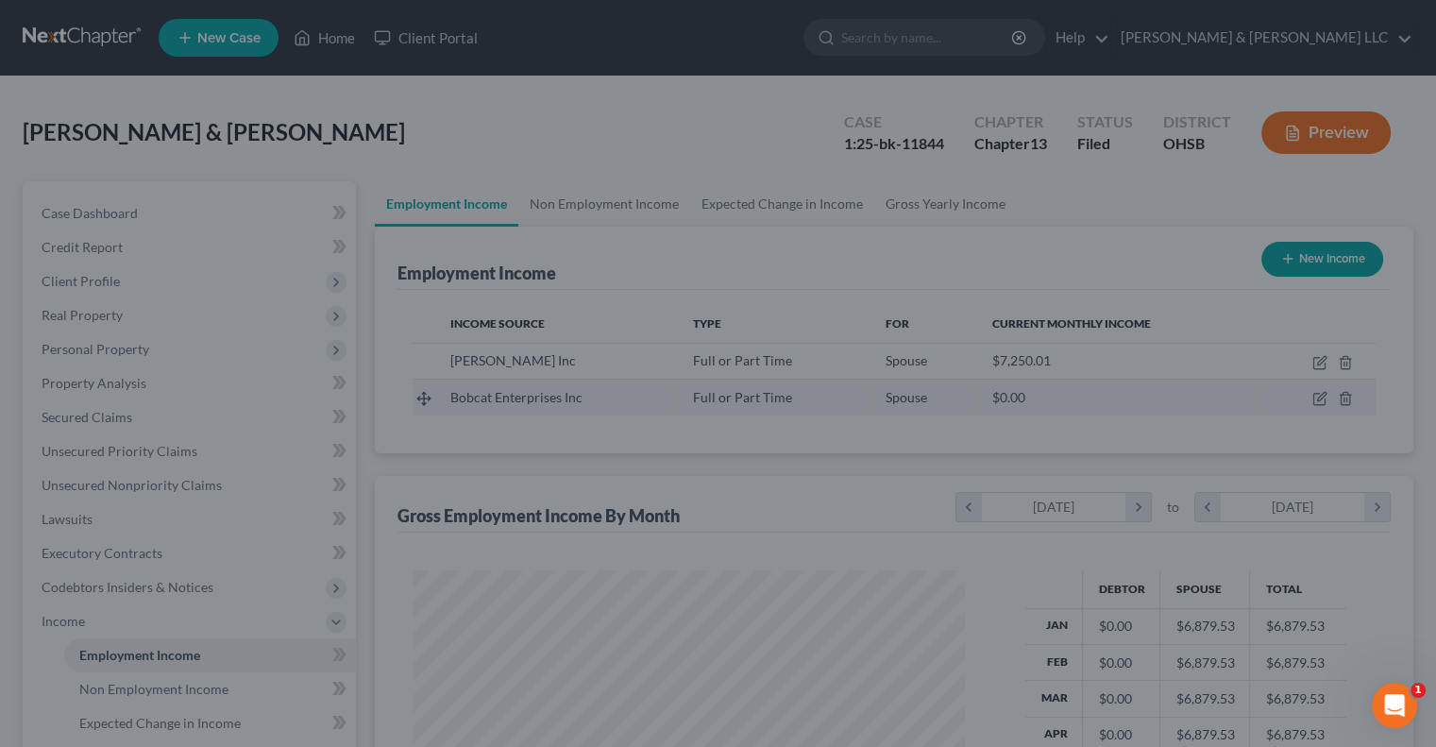
scroll to position [944068, 943821]
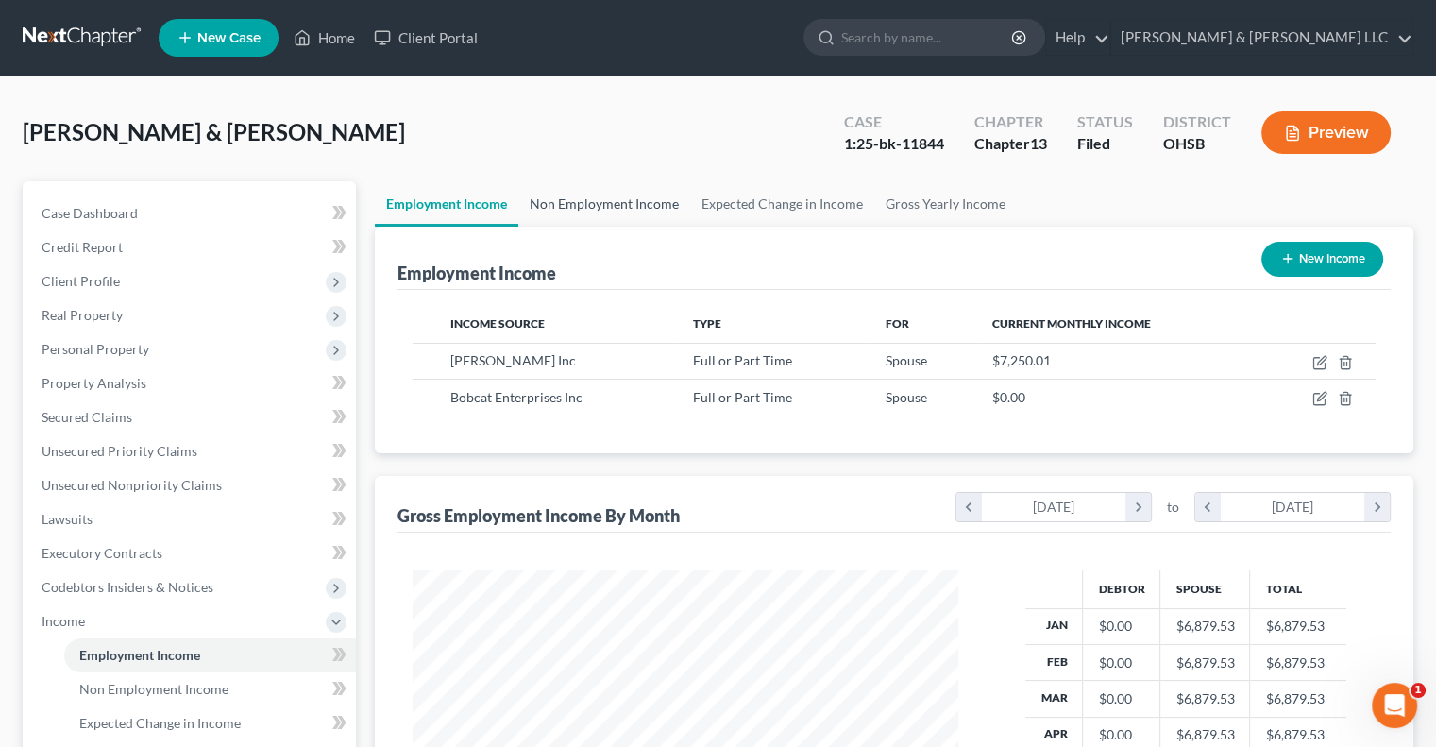
click at [660, 211] on link "Non Employment Income" at bounding box center [604, 203] width 172 height 45
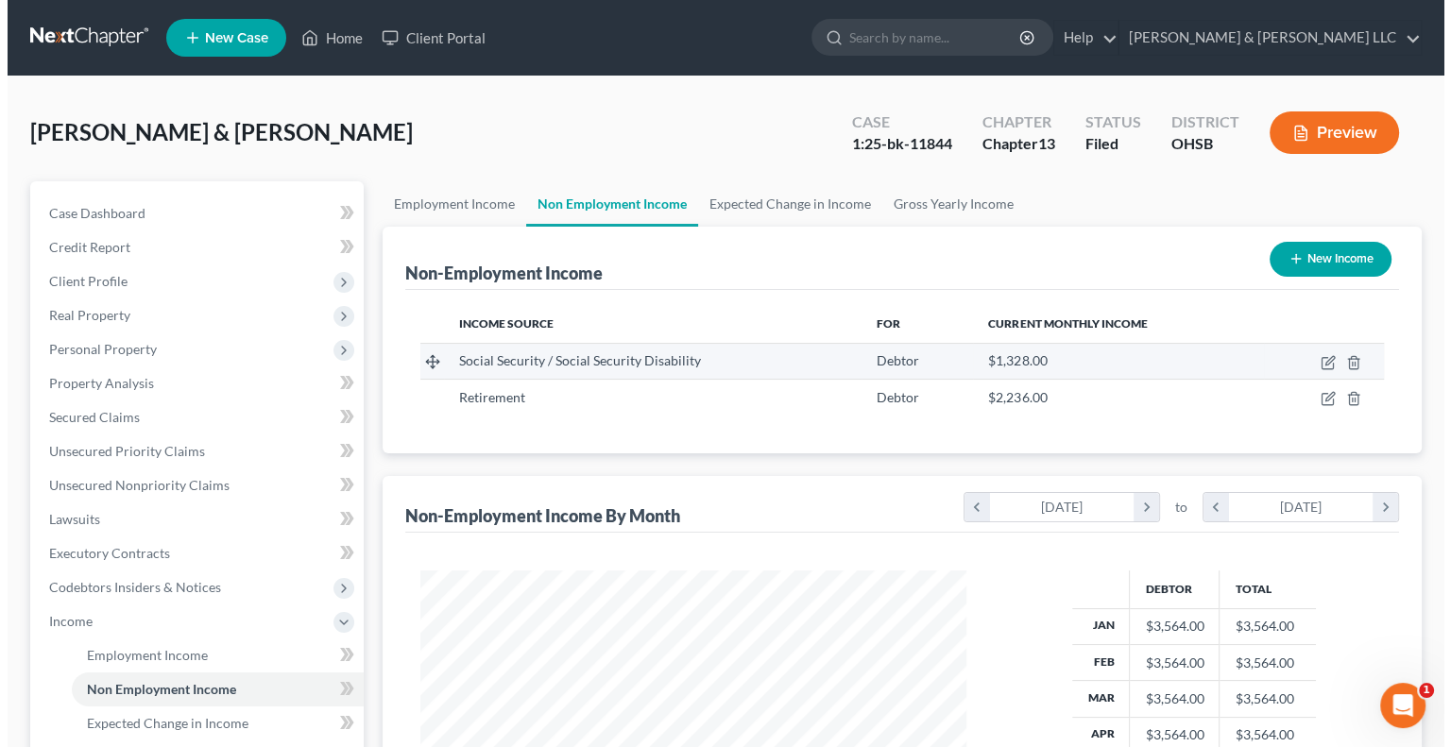
scroll to position [336, 583]
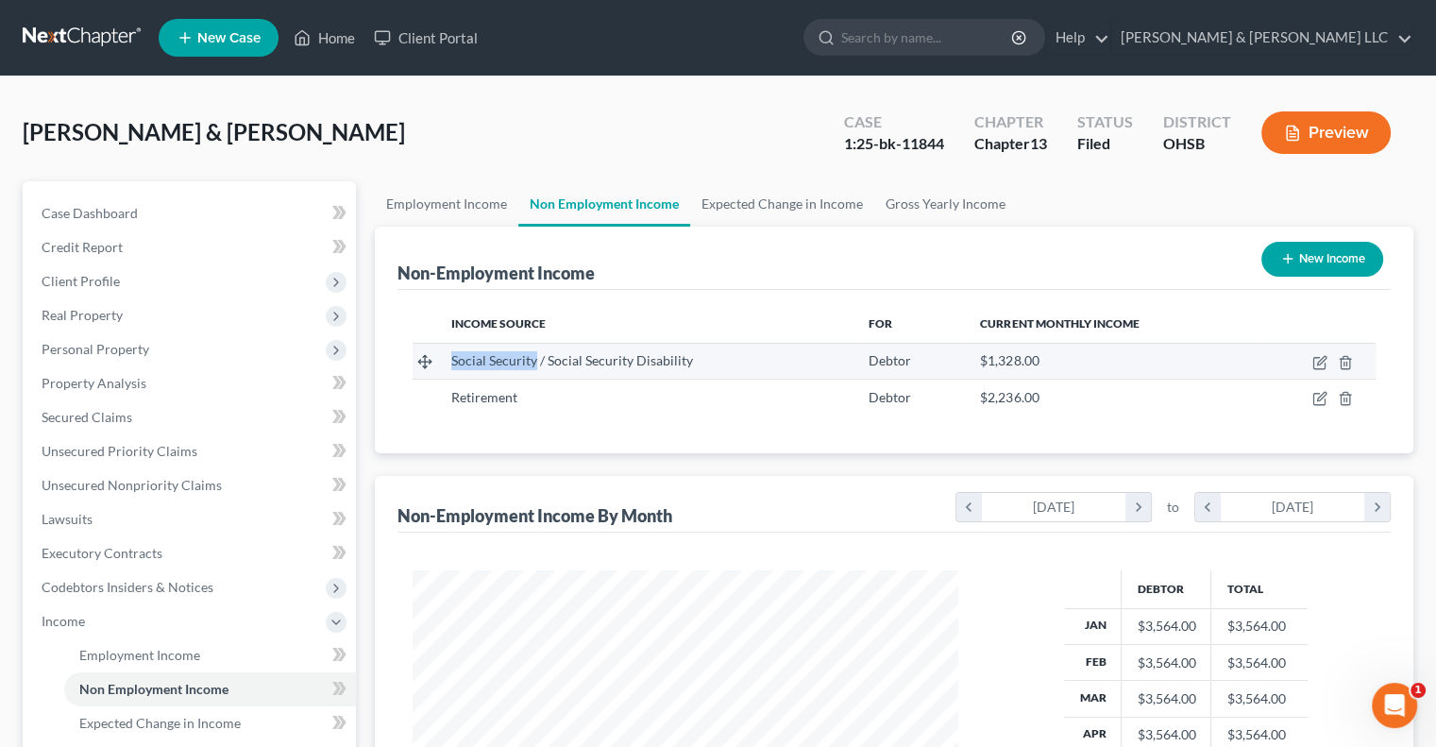
drag, startPoint x: 534, startPoint y: 361, endPoint x: 454, endPoint y: 357, distance: 79.4
click at [454, 357] on span "Social Security / Social Security Disability" at bounding box center [572, 360] width 242 height 16
drag, startPoint x: 710, startPoint y: 360, endPoint x: 452, endPoint y: 357, distance: 257.8
click at [452, 357] on div "Social Security / Social Security Disability" at bounding box center [644, 360] width 387 height 19
copy span "Social Security / Social Security Disability"
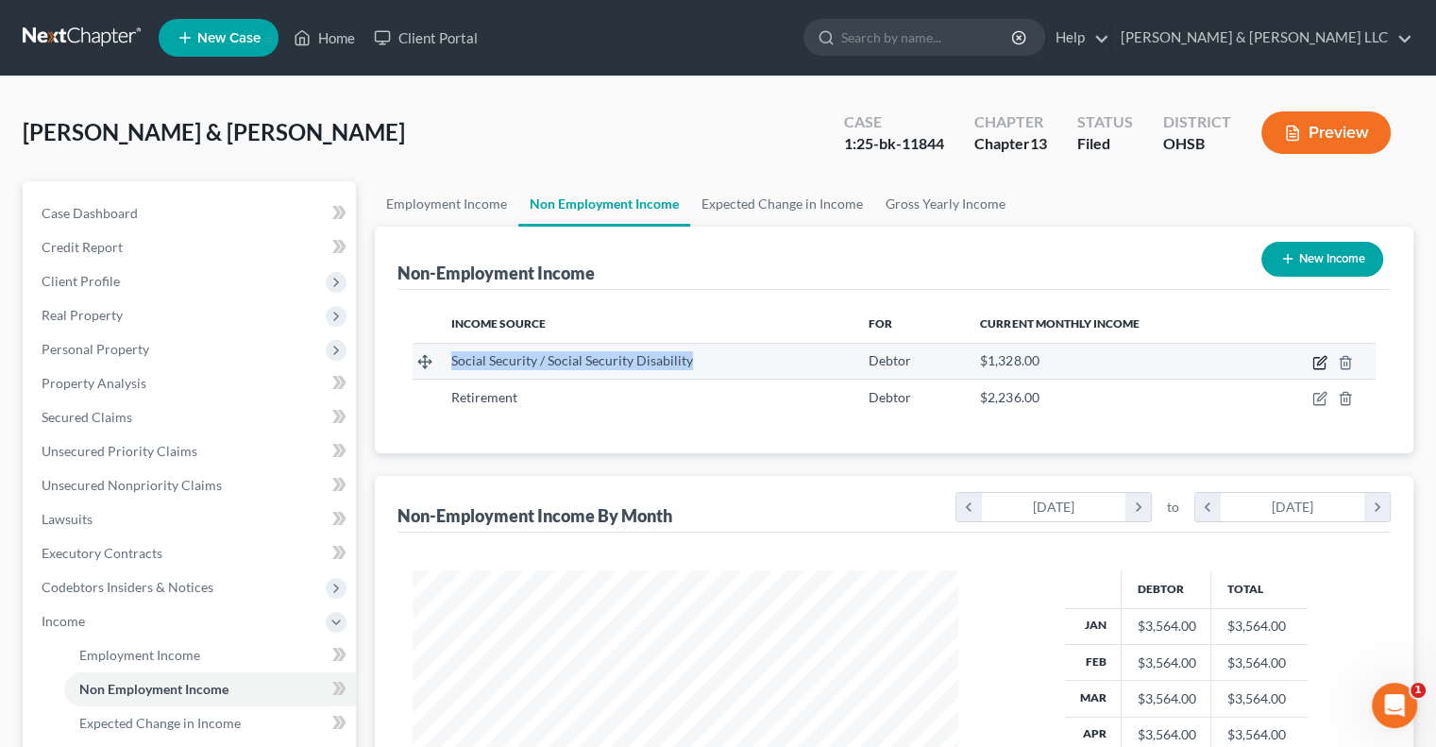
click at [1318, 364] on icon "button" at bounding box center [1321, 360] width 8 height 8
select select "4"
select select "0"
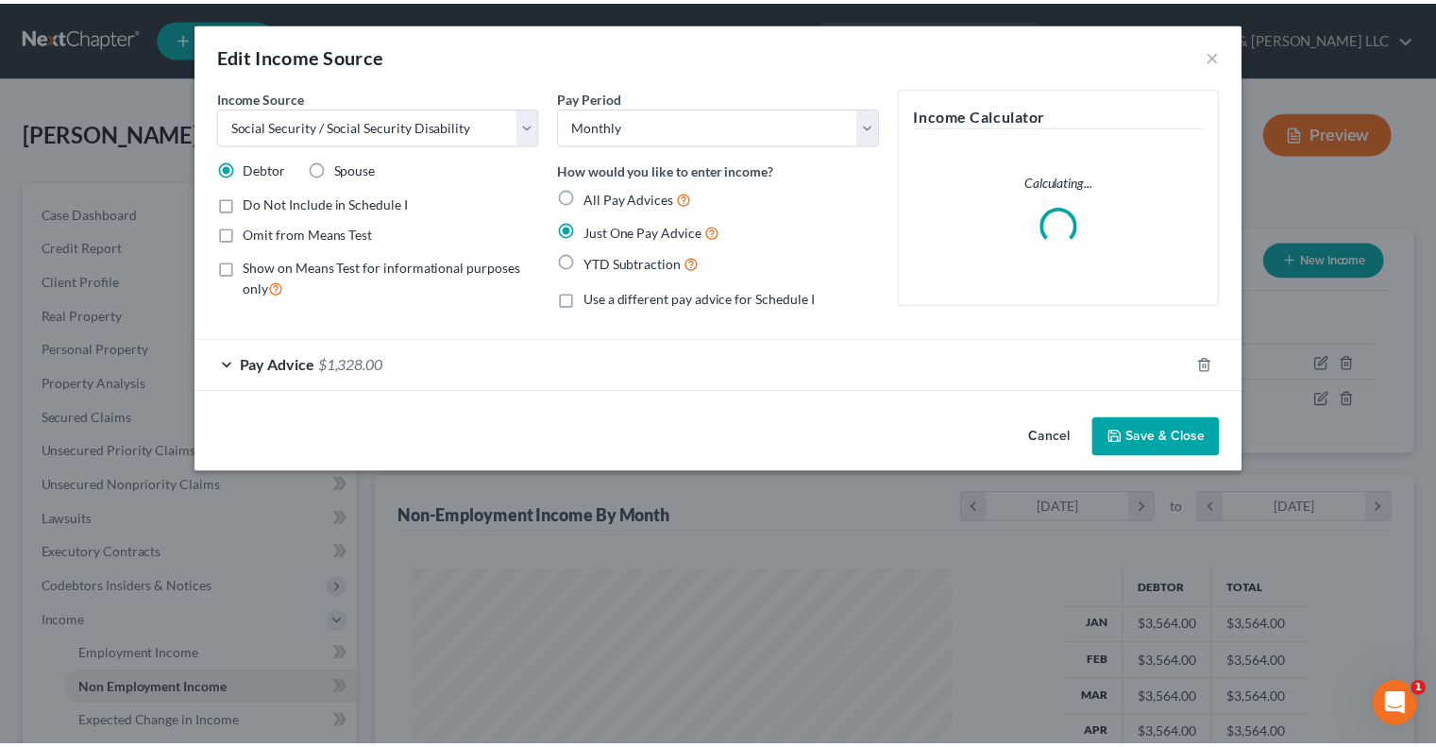
scroll to position [336, 589]
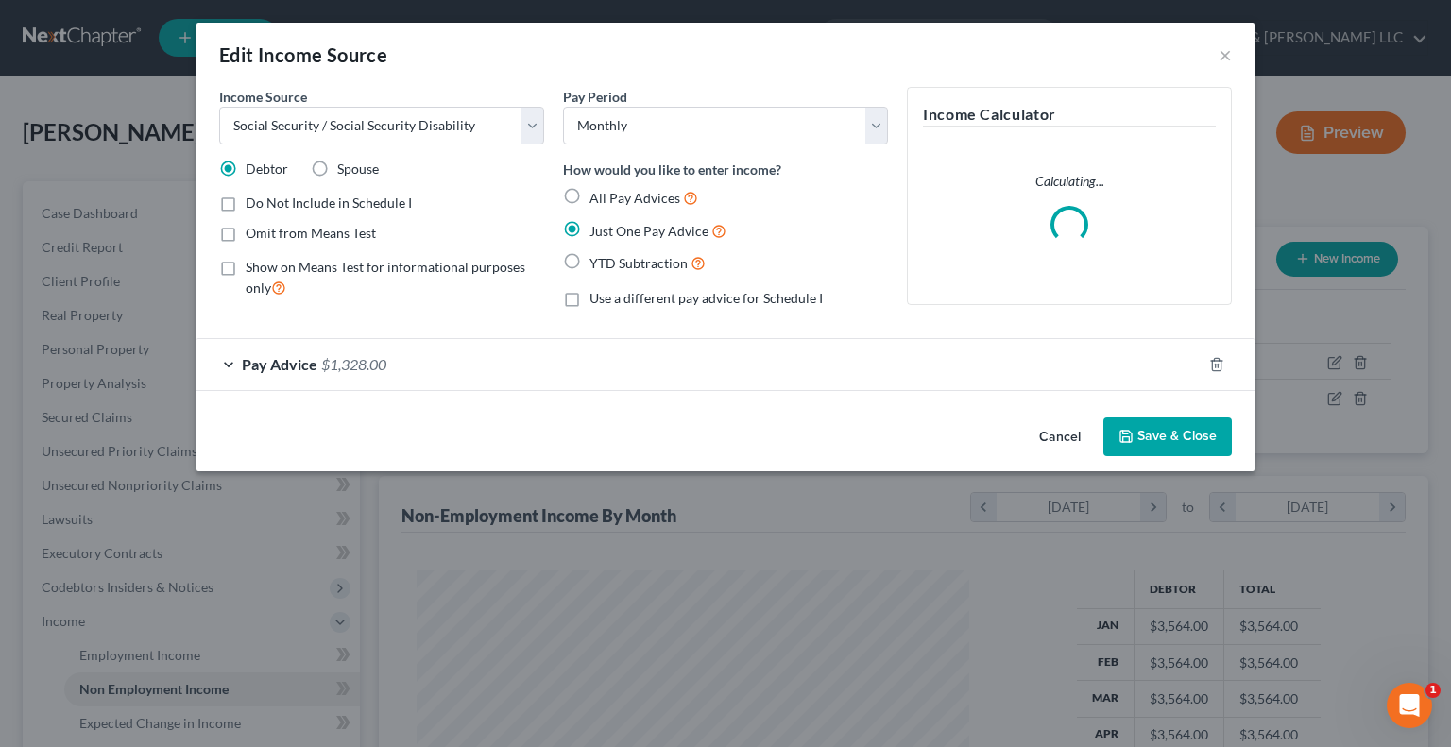
click at [229, 364] on div "Pay Advice $1,328.00" at bounding box center [698, 364] width 1005 height 50
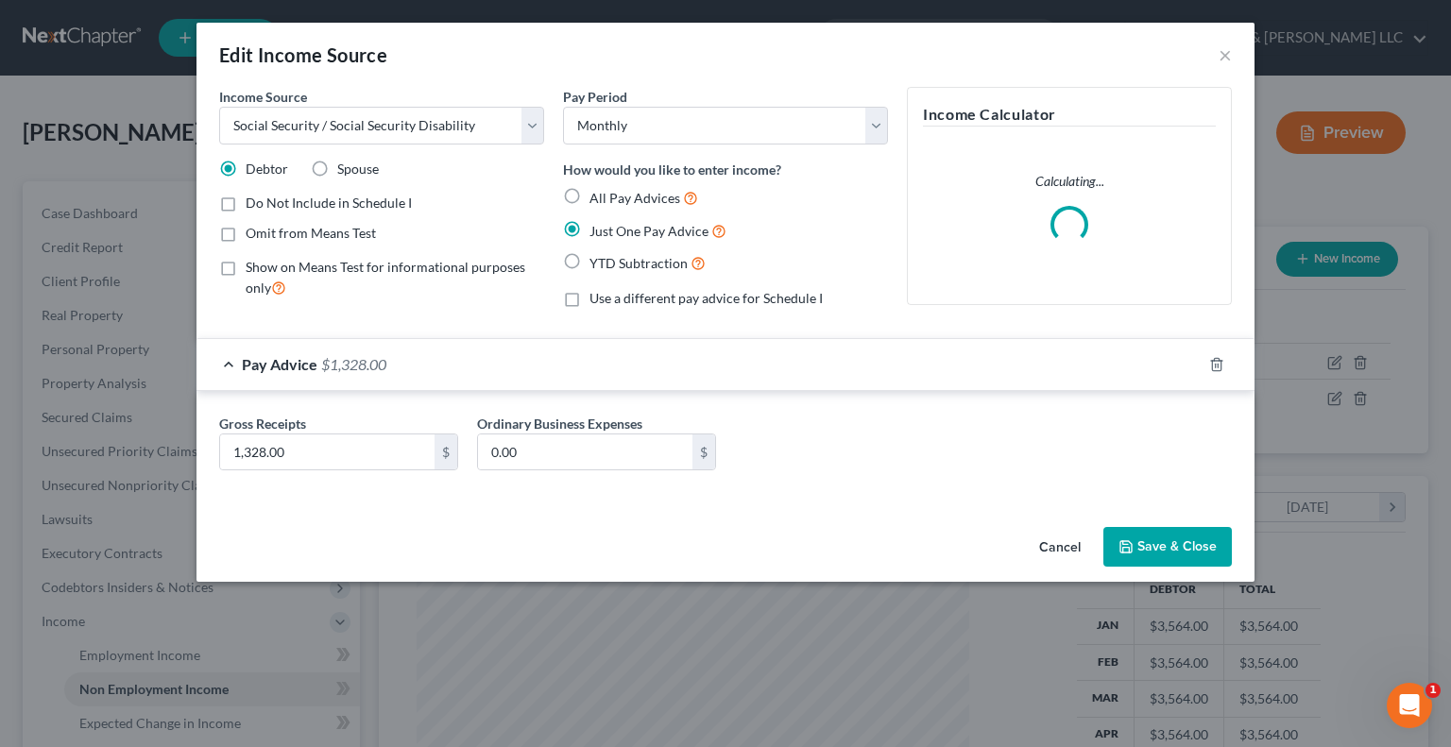
click at [325, 365] on span "$1,328.00" at bounding box center [353, 364] width 65 height 18
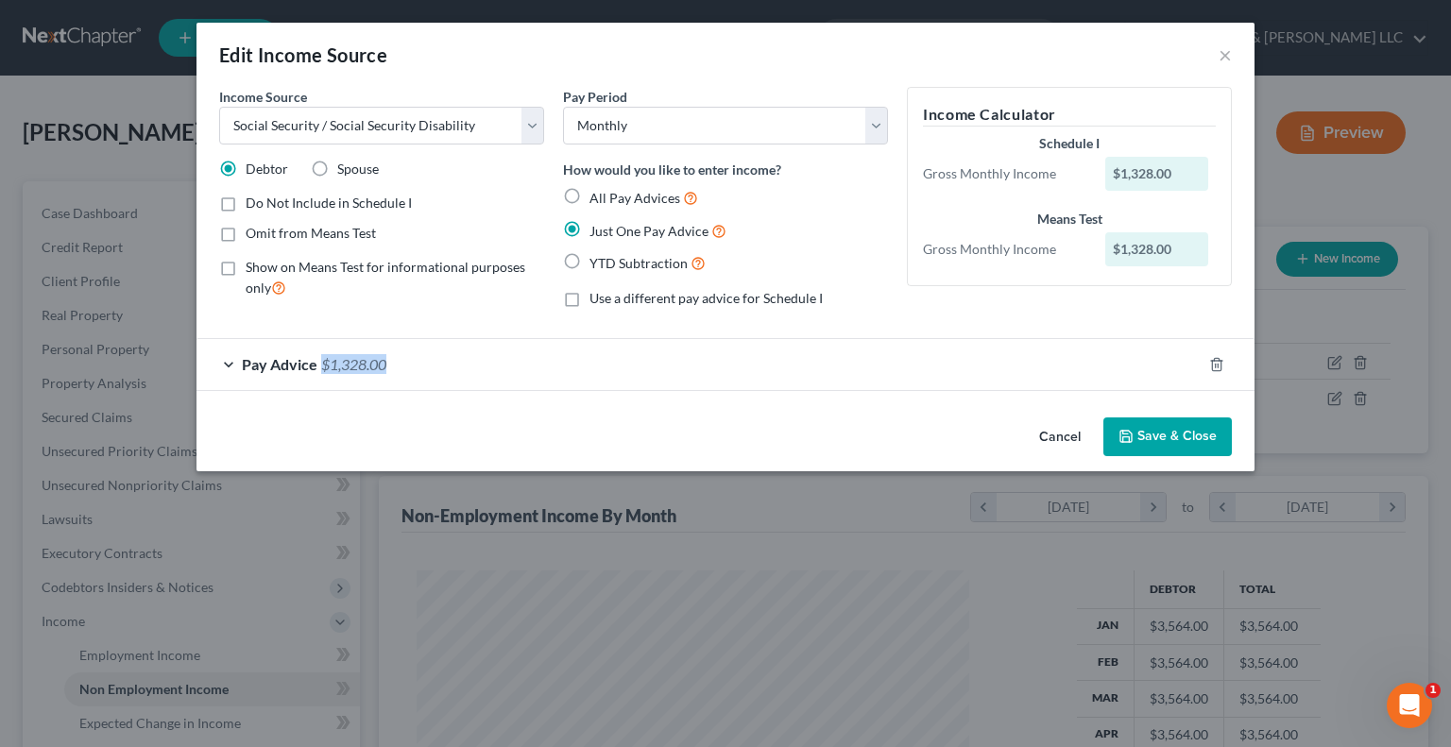
drag, startPoint x: 320, startPoint y: 365, endPoint x: 389, endPoint y: 366, distance: 69.0
click at [389, 366] on div "Pay Advice $1,328.00" at bounding box center [698, 364] width 1005 height 50
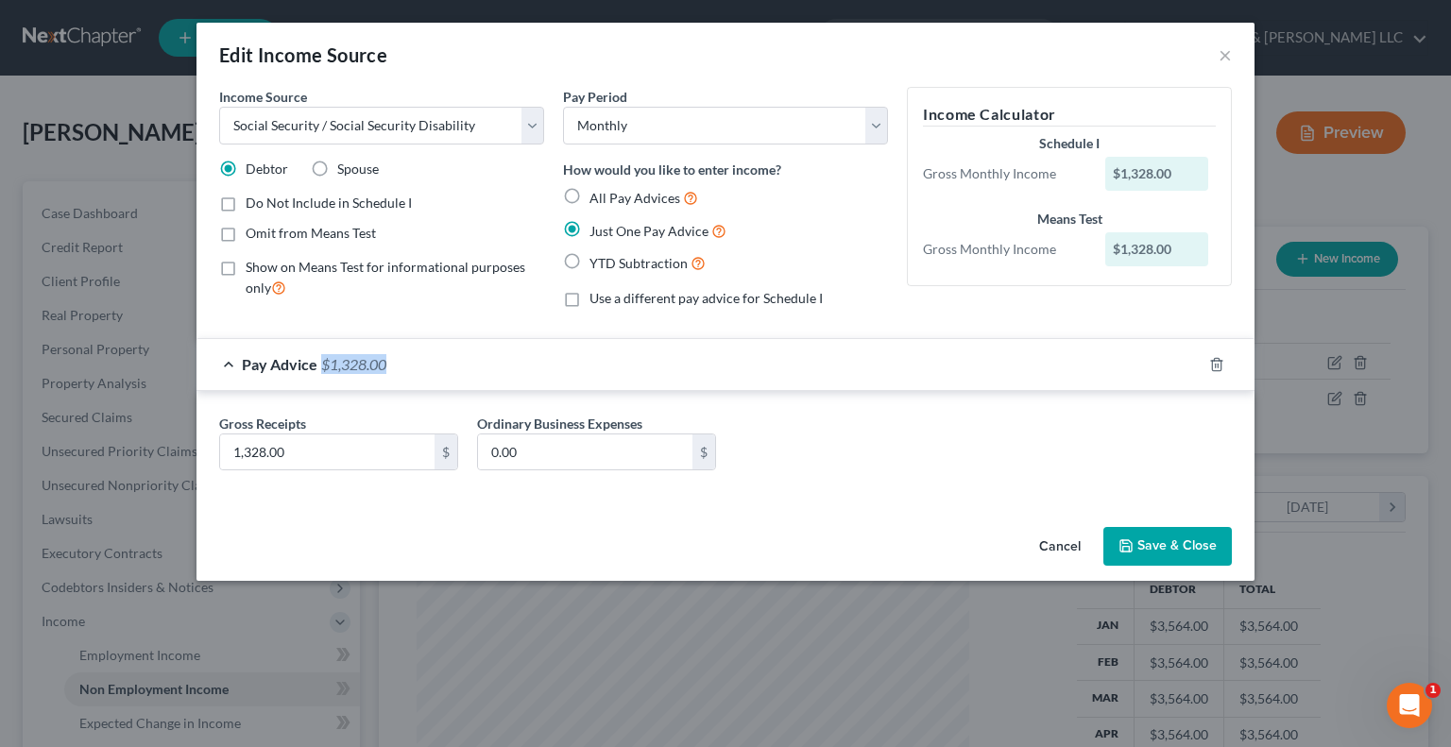
copy span "$1,328.00"
click at [1145, 536] on button "Save & Close" at bounding box center [1167, 547] width 128 height 40
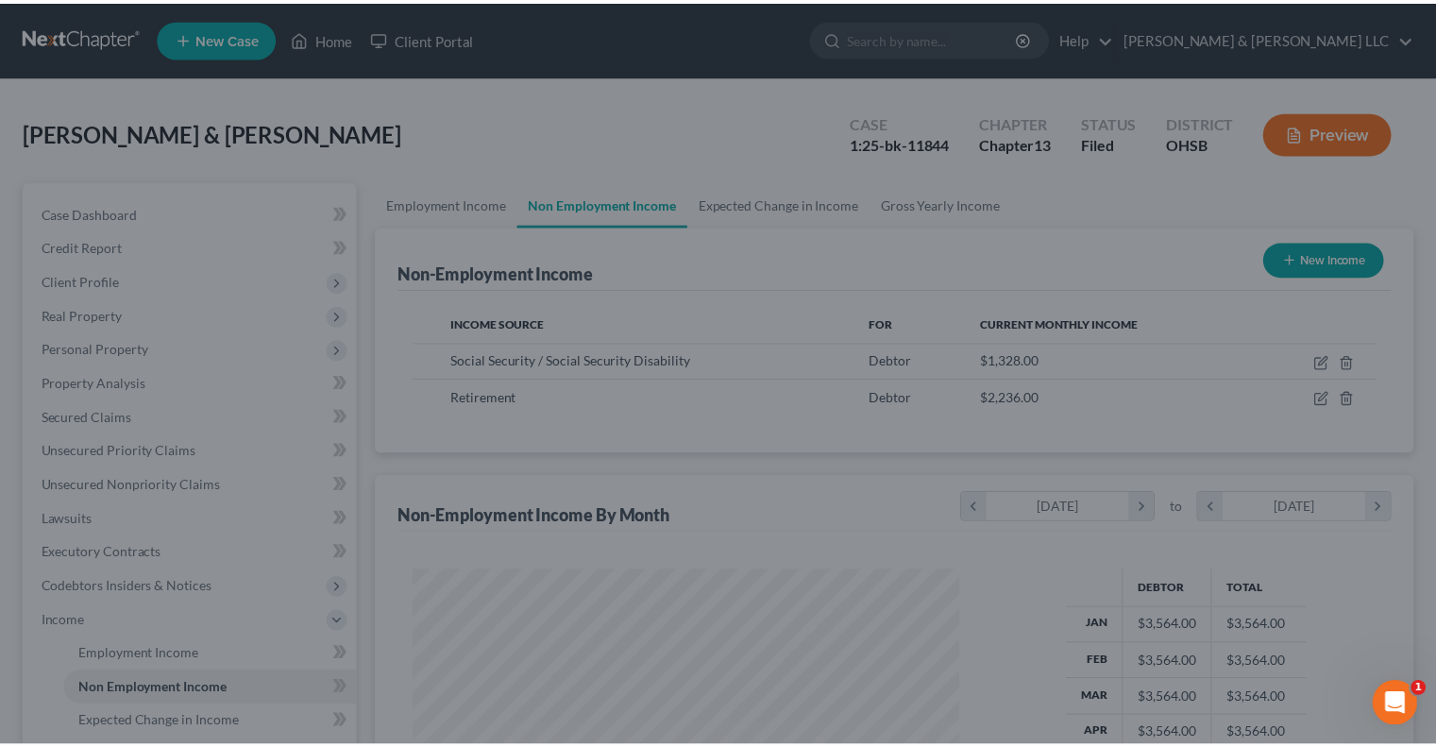
scroll to position [944068, 943821]
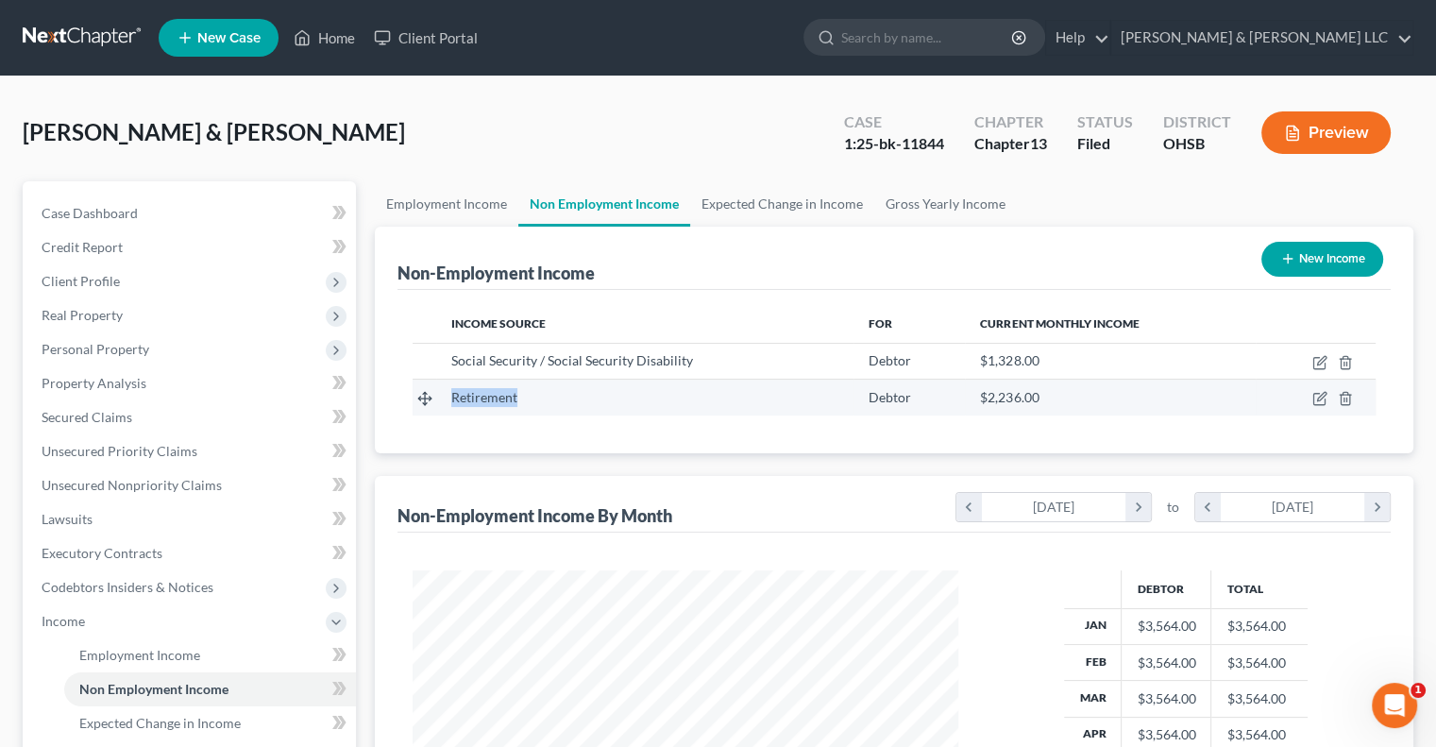
drag, startPoint x: 535, startPoint y: 400, endPoint x: 450, endPoint y: 399, distance: 84.1
click at [451, 399] on div "Retirement" at bounding box center [644, 397] width 387 height 19
copy span "Retirement"
drag, startPoint x: 1044, startPoint y: 395, endPoint x: 970, endPoint y: 401, distance: 74.0
click at [970, 401] on td "$2,236.00" at bounding box center [1110, 398] width 290 height 36
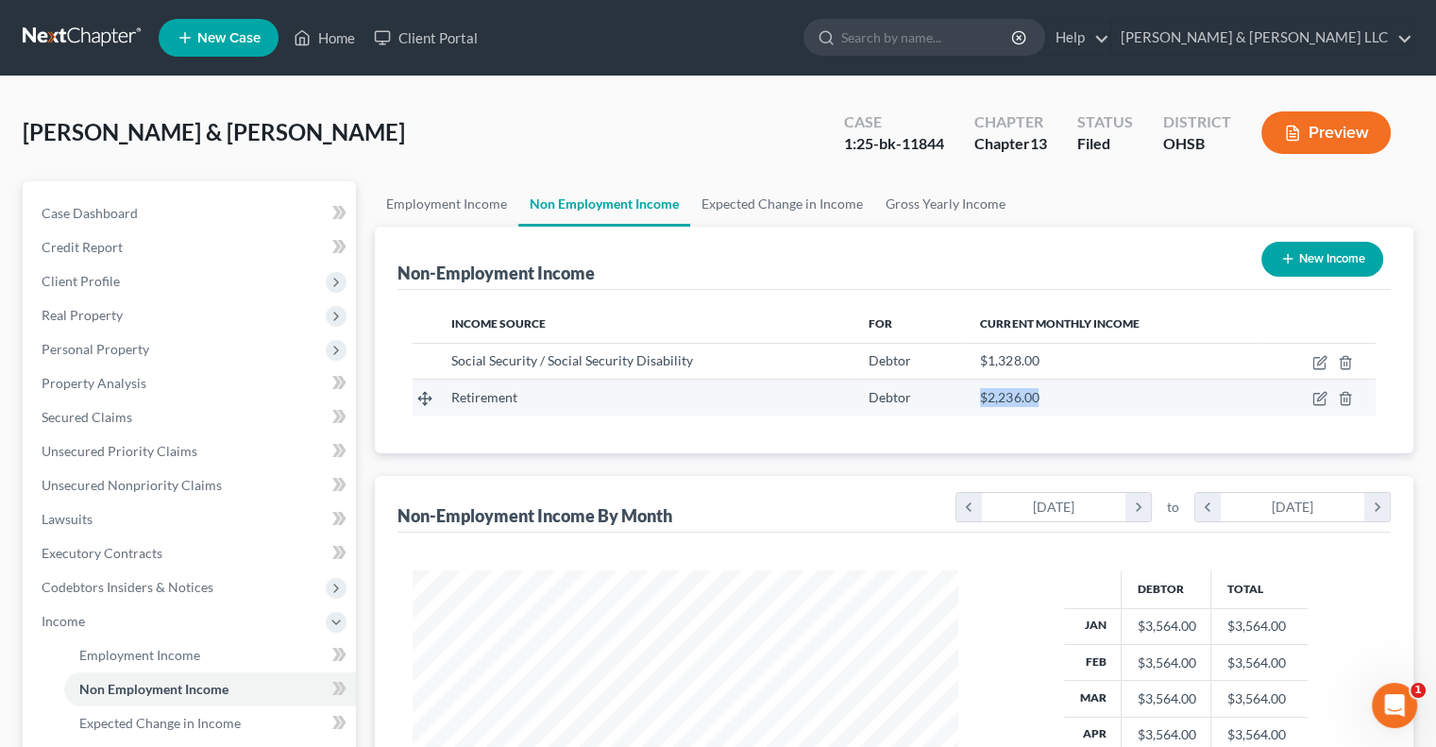
copy span "$2,236.00"
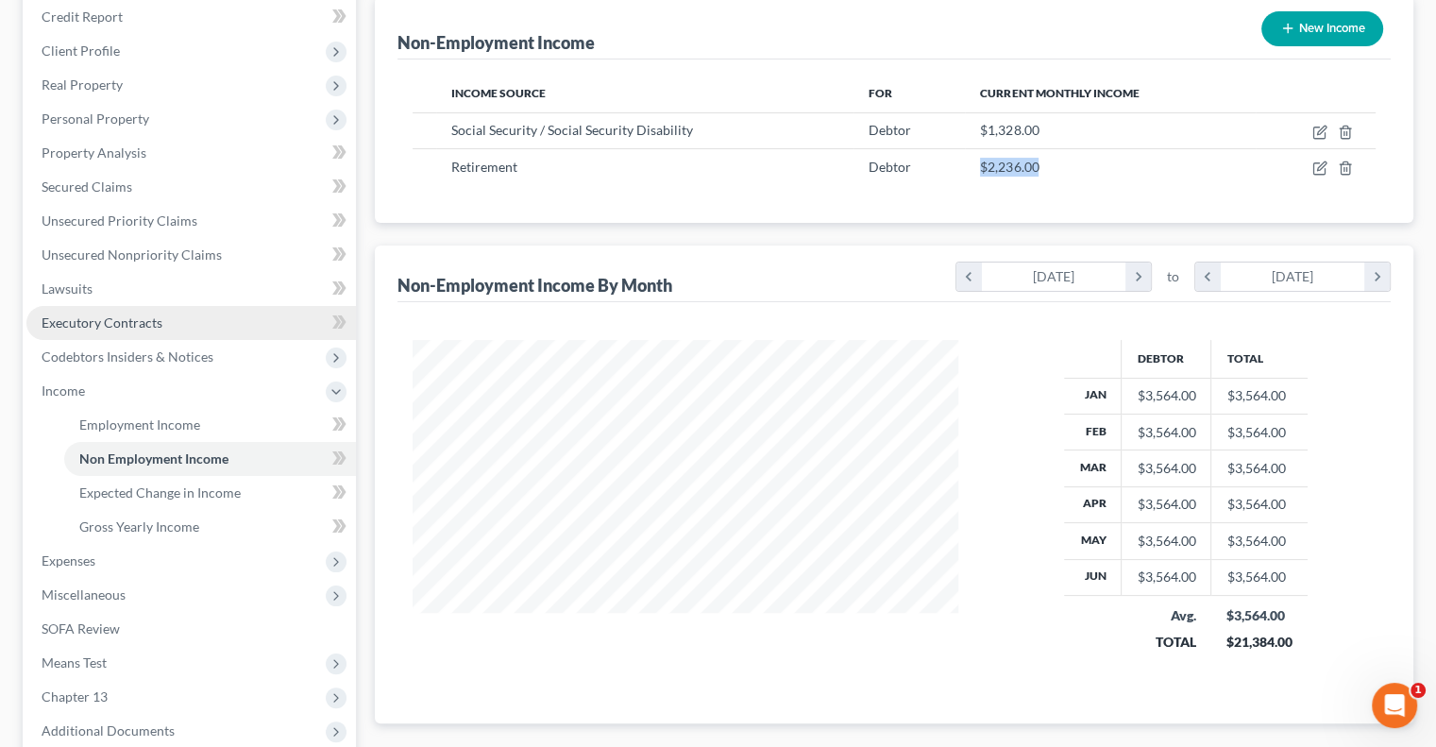
scroll to position [425, 0]
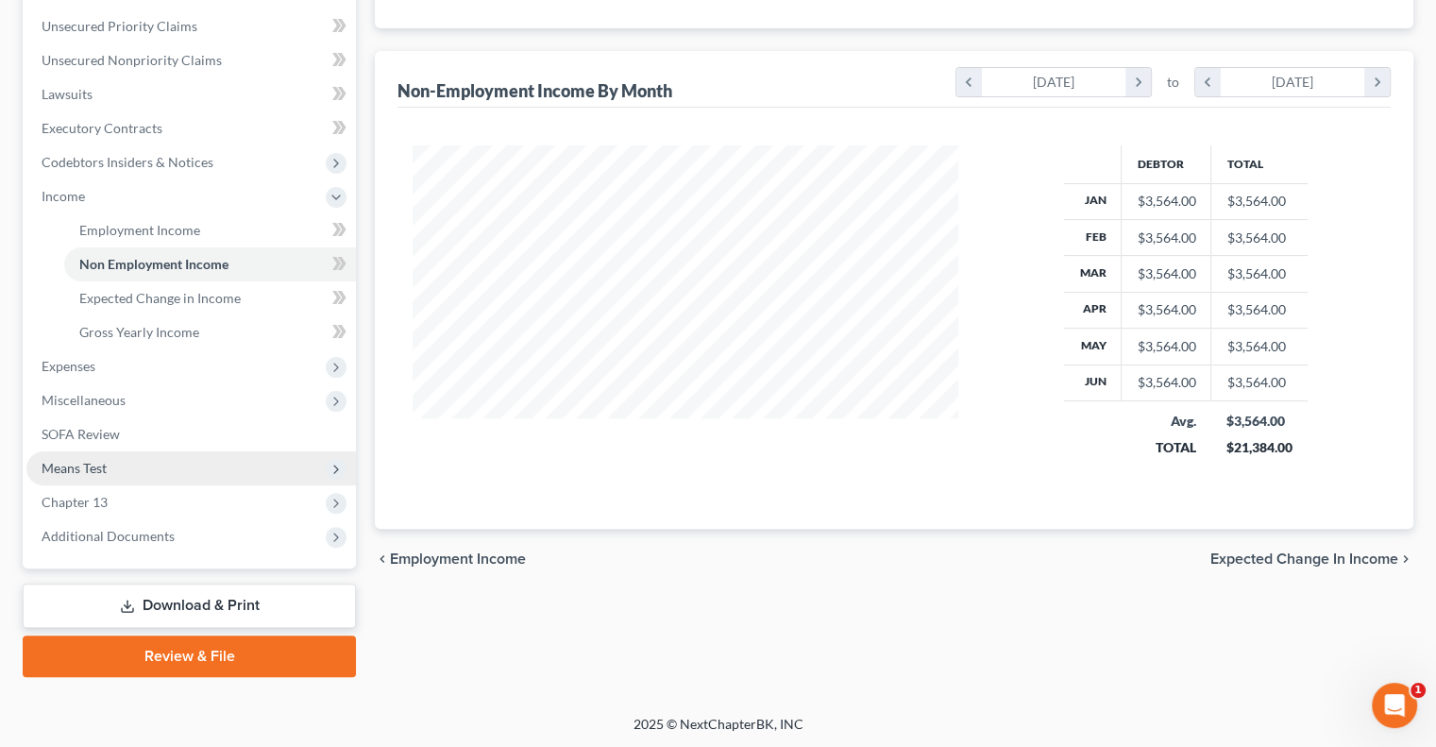
click at [109, 474] on span "Means Test" at bounding box center [191, 468] width 330 height 34
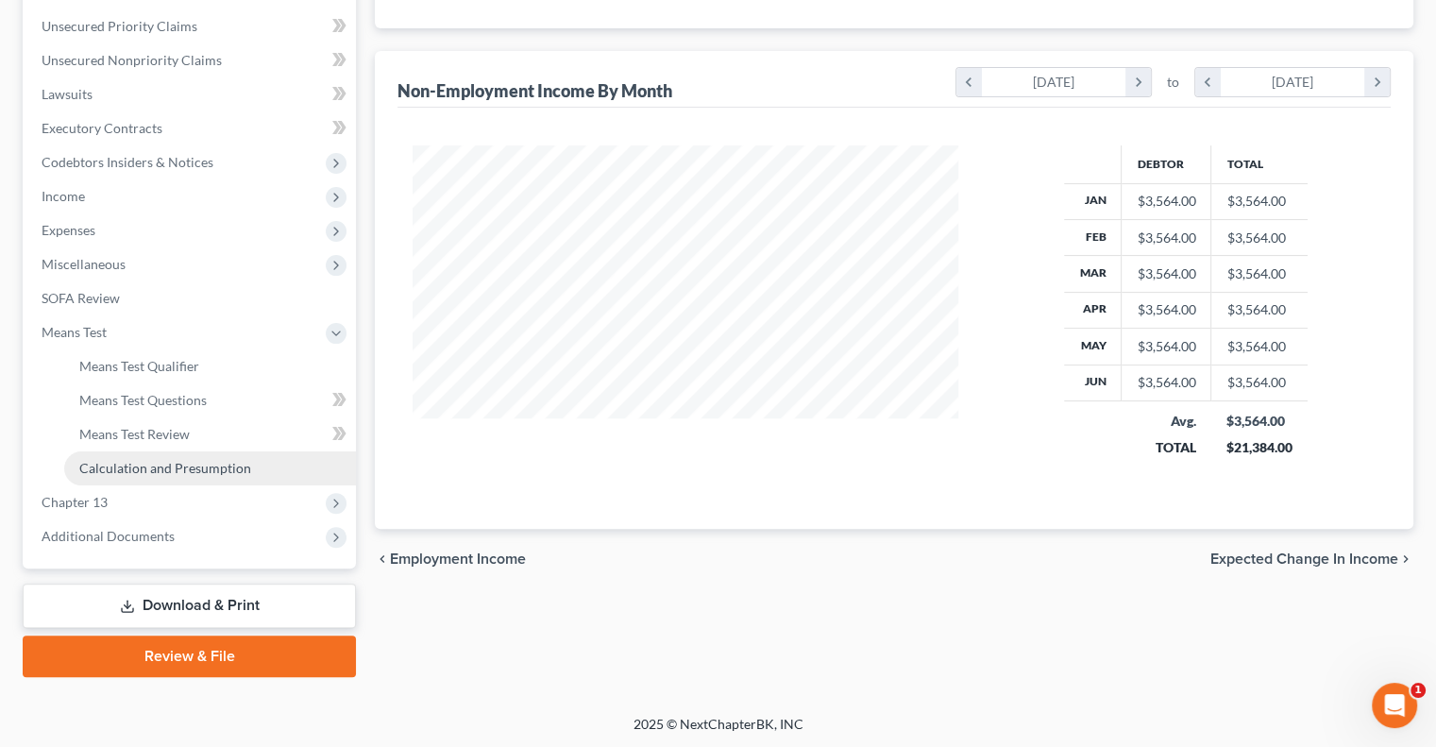
click at [151, 453] on link "Calculation and Presumption" at bounding box center [210, 468] width 292 height 34
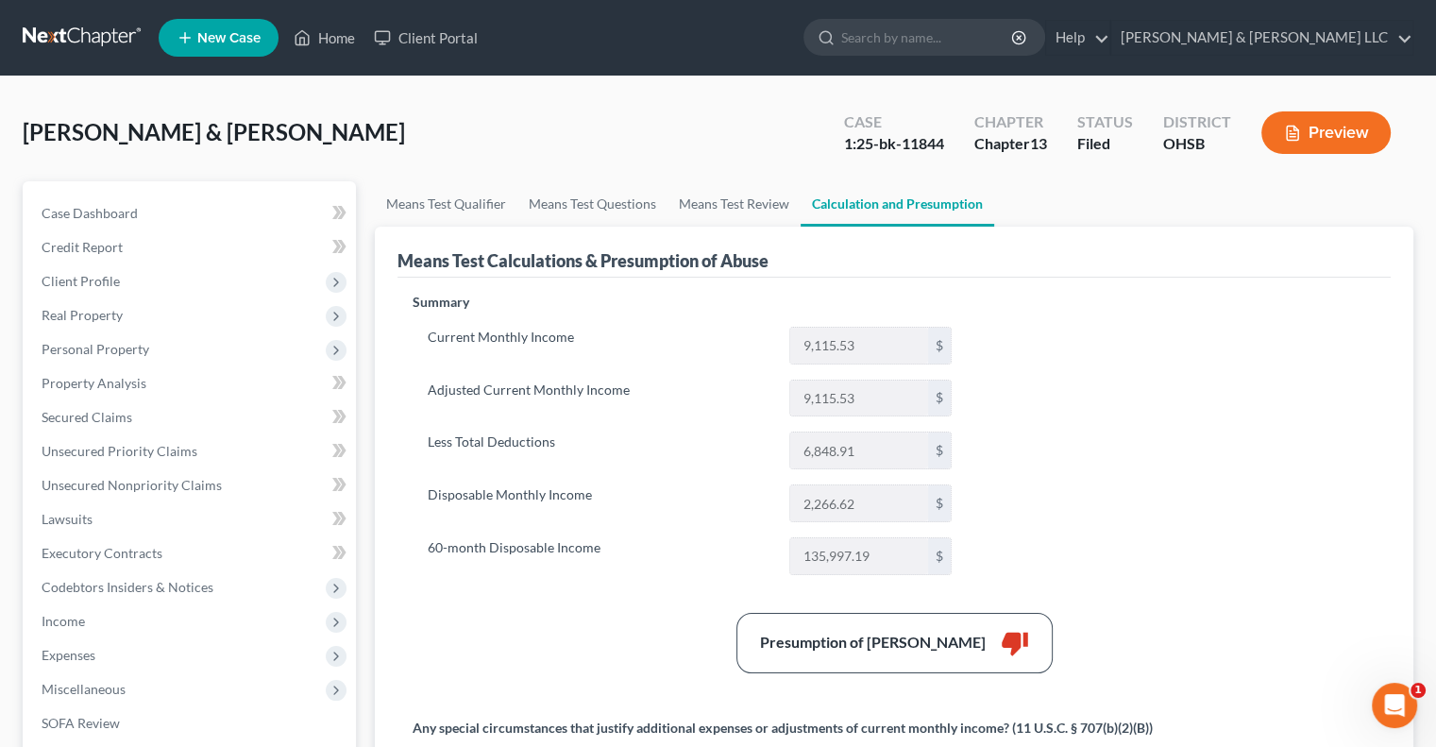
scroll to position [94, 0]
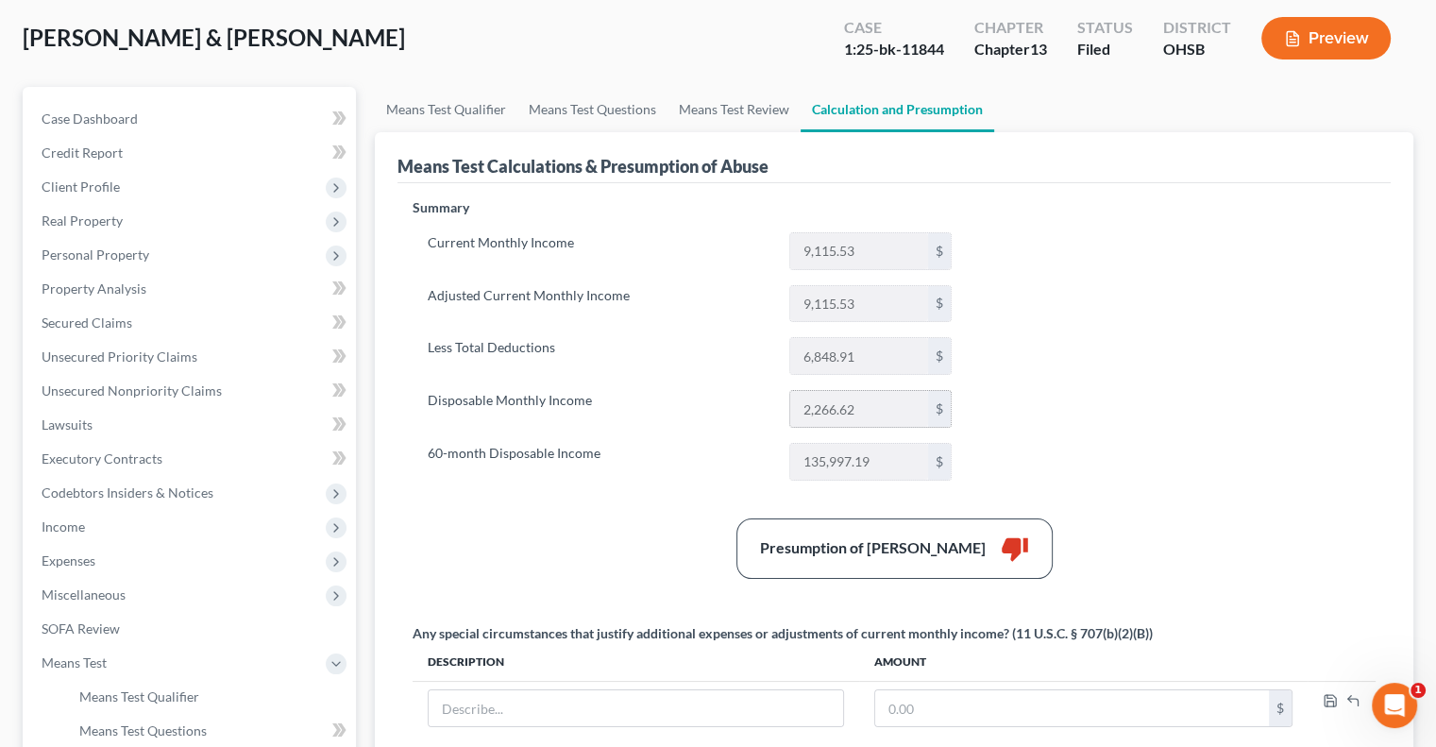
drag, startPoint x: 873, startPoint y: 411, endPoint x: 797, endPoint y: 401, distance: 76.1
click at [797, 401] on input "2,266.62" at bounding box center [859, 409] width 138 height 36
drag, startPoint x: 873, startPoint y: 460, endPoint x: 801, endPoint y: 465, distance: 71.9
click at [801, 465] on input "135,997.19" at bounding box center [859, 462] width 138 height 36
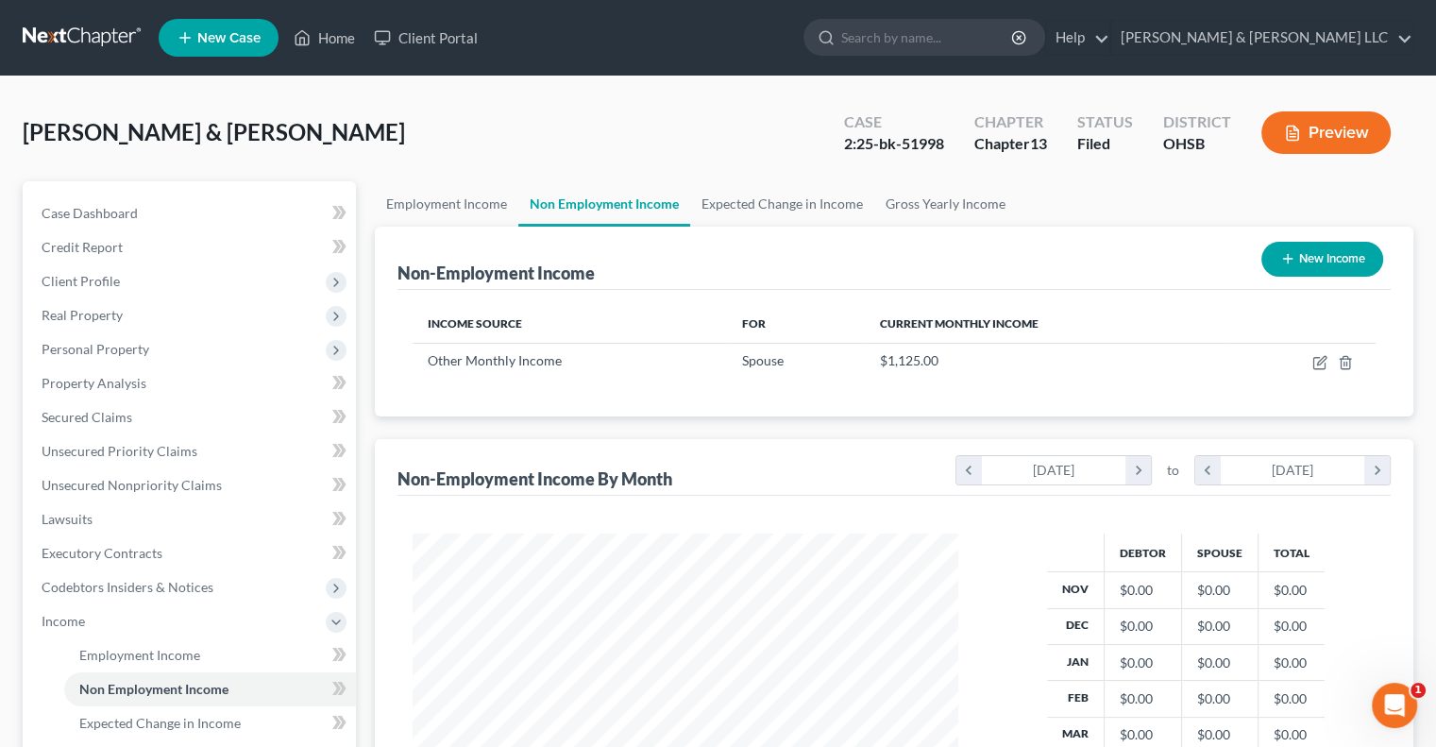
scroll to position [336, 583]
